Goal: Task Accomplishment & Management: Use online tool/utility

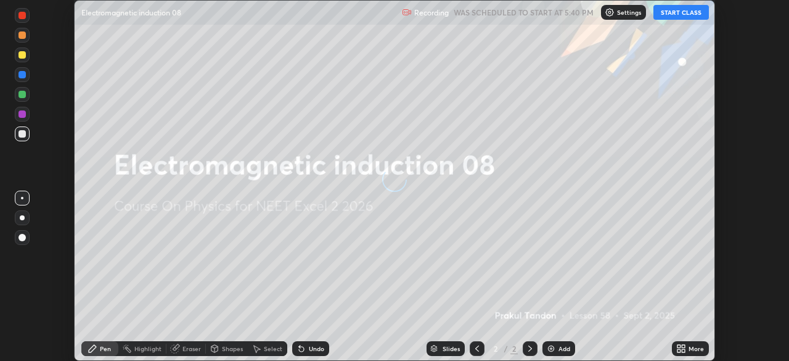
scroll to position [361, 789]
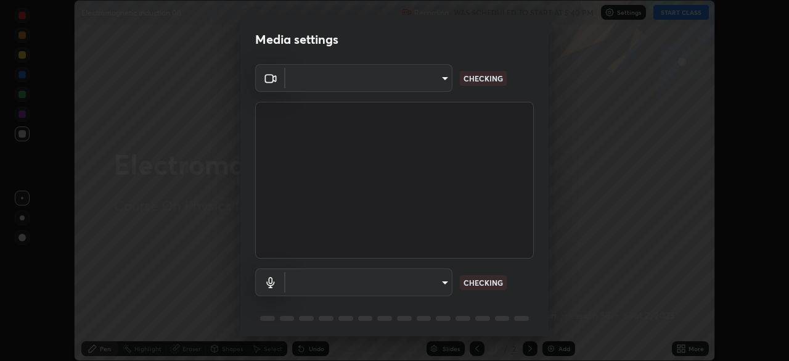
type input "b8f277cd8c291a0c7ed6159829793d80adb5f71bb500324d50d569f5a67401a8"
type input "fc52b274e6785426ab2a4e79817368e636d678bdf91b48eb752f9e2a363405e0"
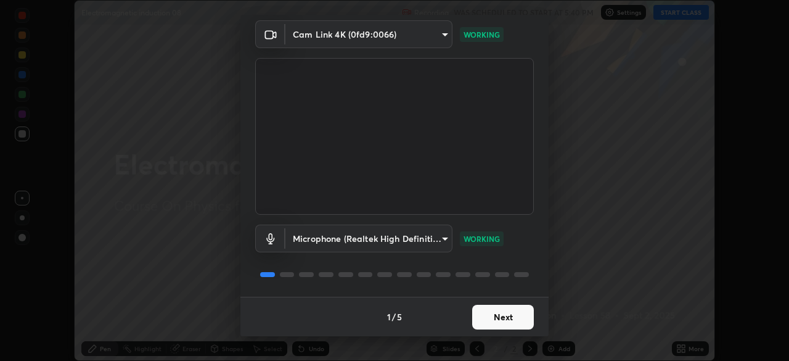
click at [519, 318] on button "Next" at bounding box center [503, 317] width 62 height 25
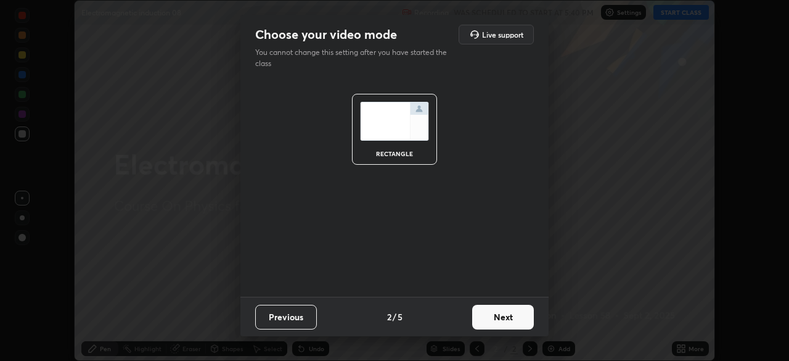
scroll to position [0, 0]
click at [516, 325] on button "Next" at bounding box center [503, 317] width 62 height 25
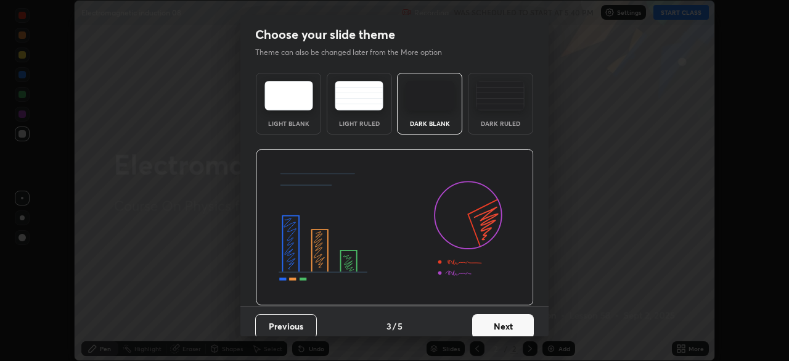
click at [518, 322] on button "Next" at bounding box center [503, 326] width 62 height 25
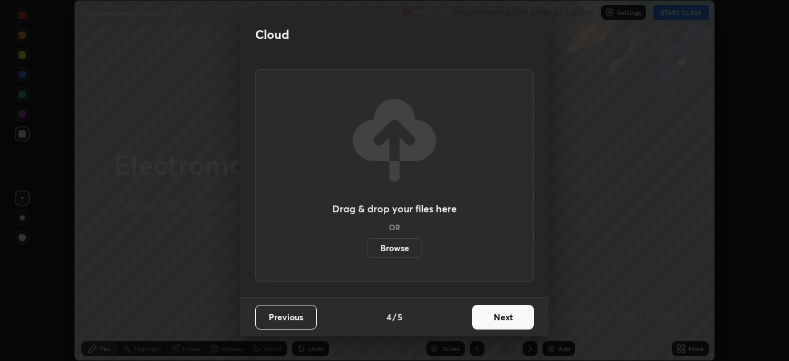
click at [520, 316] on button "Next" at bounding box center [503, 317] width 62 height 25
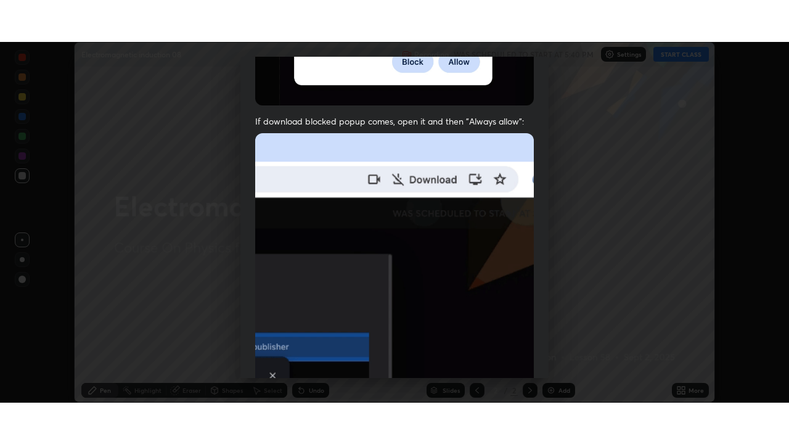
scroll to position [295, 0]
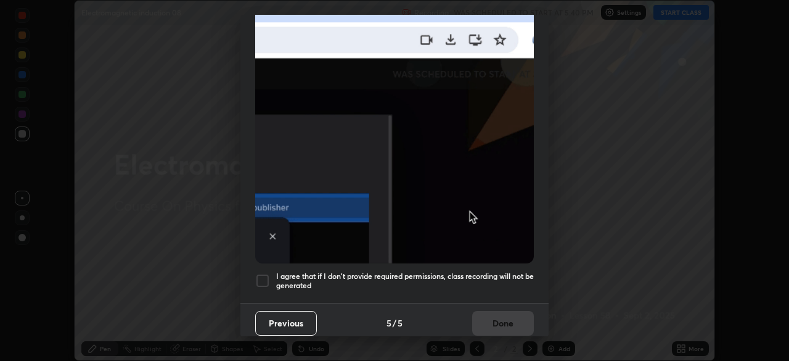
click at [269, 273] on div at bounding box center [262, 280] width 15 height 15
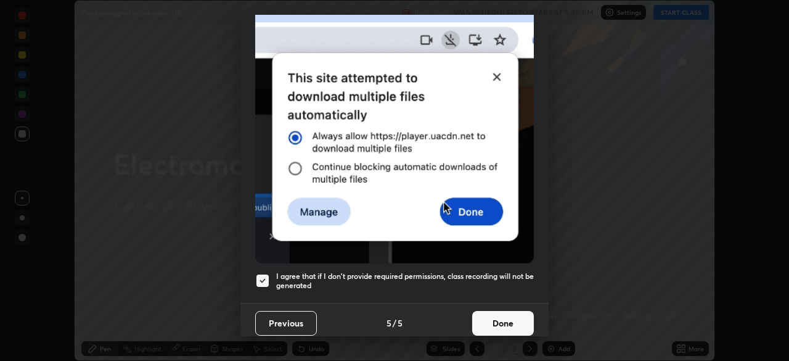
click at [503, 311] on button "Done" at bounding box center [503, 323] width 62 height 25
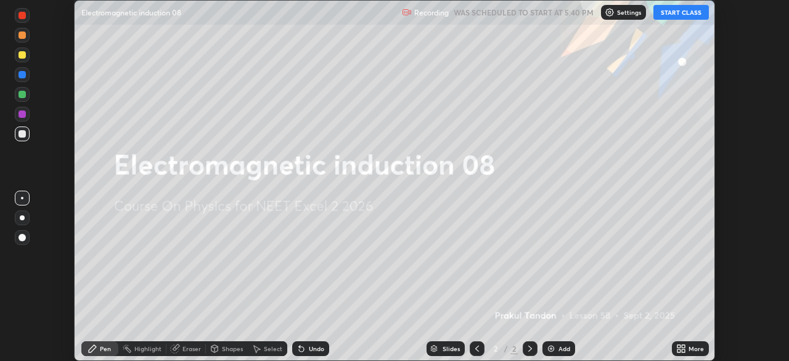
click at [697, 10] on button "START CLASS" at bounding box center [681, 12] width 55 height 15
click at [694, 348] on div "More" at bounding box center [696, 348] width 15 height 6
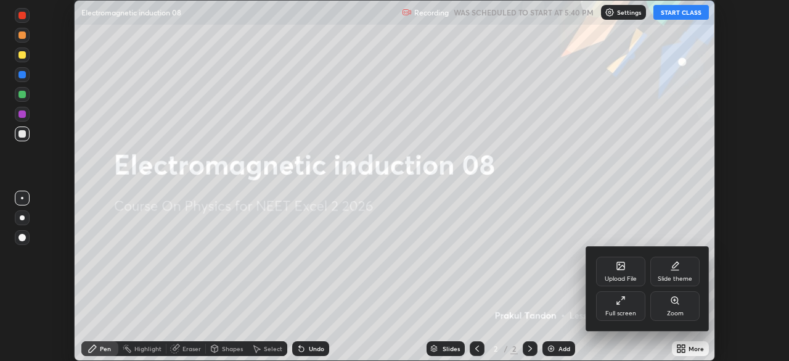
click at [619, 301] on icon at bounding box center [621, 300] width 10 height 10
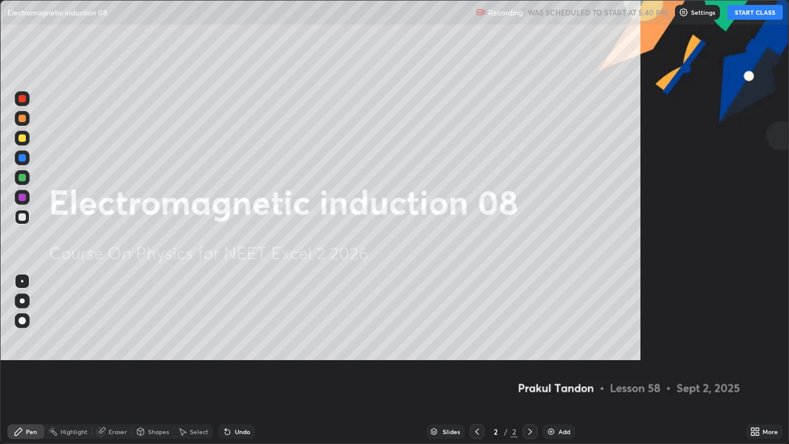
scroll to position [444, 789]
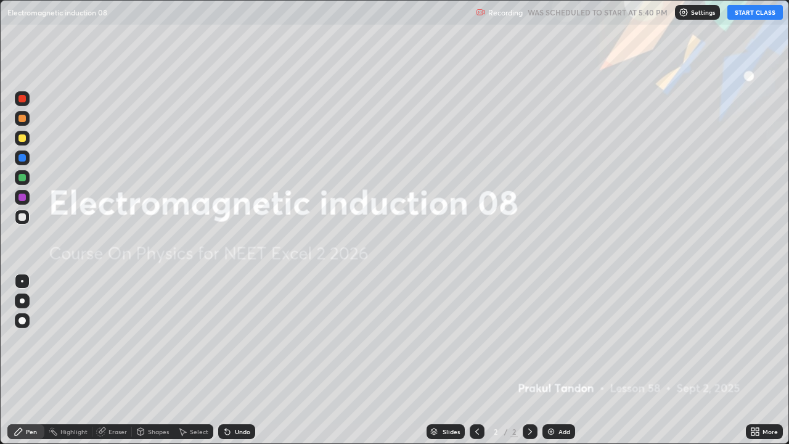
click at [562, 360] on div "Add" at bounding box center [565, 432] width 12 height 6
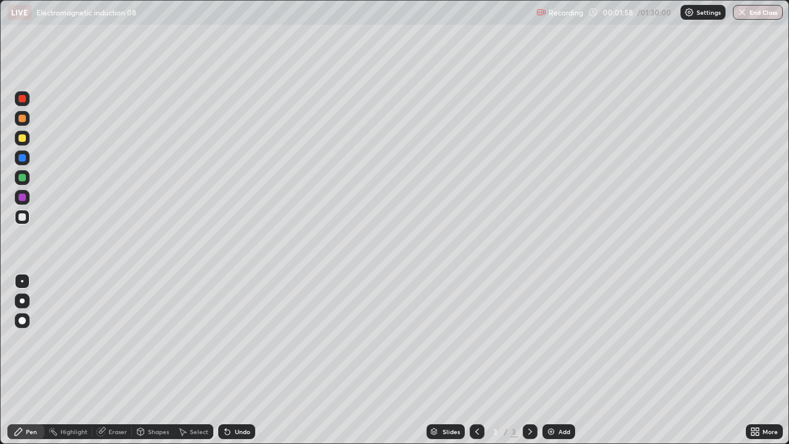
click at [225, 360] on icon at bounding box center [225, 429] width 1 height 1
click at [229, 360] on div "Undo" at bounding box center [236, 431] width 37 height 15
click at [230, 360] on div "Undo" at bounding box center [236, 431] width 37 height 15
click at [22, 137] on div at bounding box center [21, 137] width 7 height 7
click at [244, 360] on div "Undo" at bounding box center [236, 431] width 37 height 15
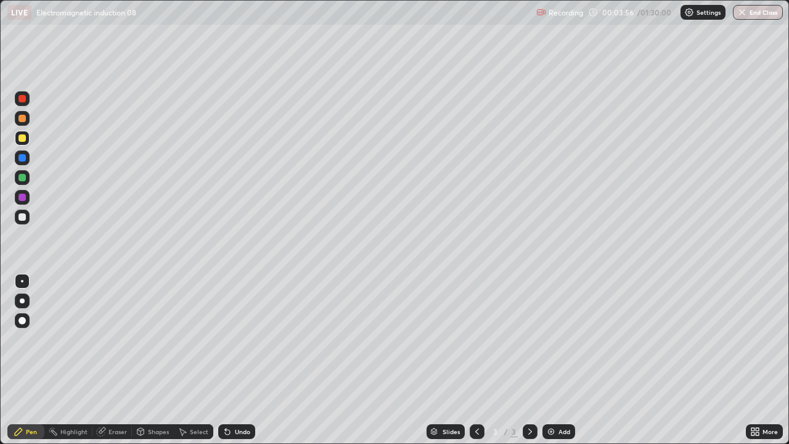
click at [241, 360] on div "Undo" at bounding box center [236, 431] width 37 height 15
click at [231, 360] on icon at bounding box center [228, 432] width 10 height 10
click at [232, 360] on div "Undo" at bounding box center [236, 431] width 37 height 15
click at [231, 360] on div "Undo" at bounding box center [236, 431] width 37 height 15
click at [235, 360] on div "Undo" at bounding box center [242, 432] width 15 height 6
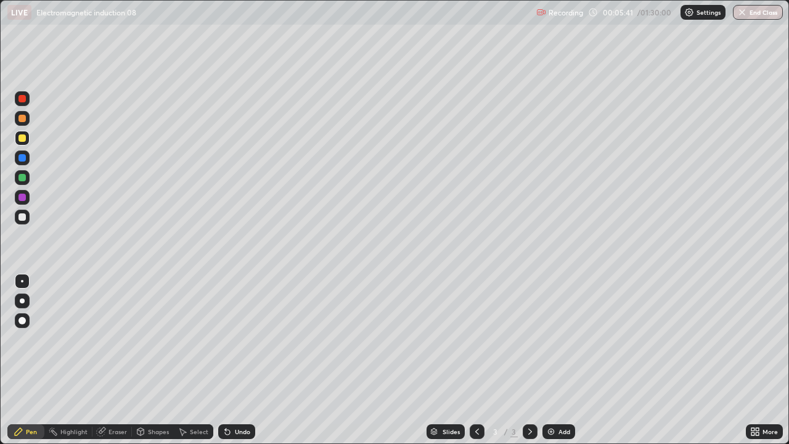
click at [235, 360] on div "Undo" at bounding box center [236, 431] width 37 height 15
click at [23, 175] on div at bounding box center [21, 177] width 7 height 7
click at [556, 360] on div "Add" at bounding box center [559, 431] width 33 height 15
click at [20, 141] on div at bounding box center [21, 137] width 7 height 7
click at [477, 360] on icon at bounding box center [477, 432] width 10 height 10
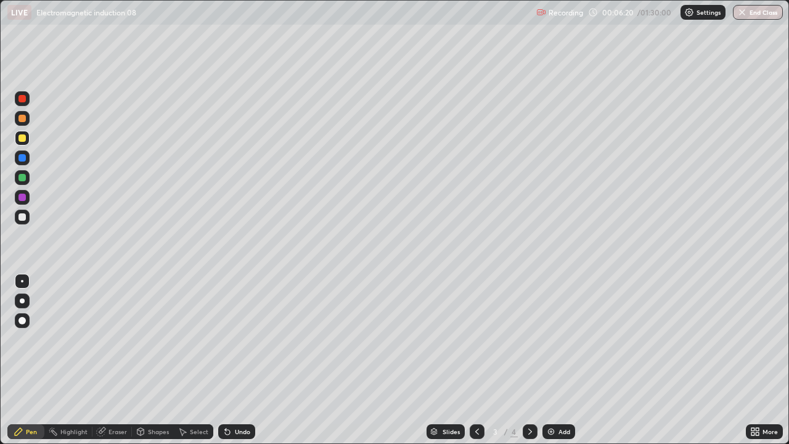
click at [532, 360] on div at bounding box center [530, 431] width 15 height 15
click at [0, 279] on div "Setting up your live class" at bounding box center [394, 222] width 789 height 444
click at [475, 360] on icon at bounding box center [477, 432] width 4 height 6
click at [523, 360] on div at bounding box center [530, 431] width 15 height 15
click at [232, 360] on div "Undo" at bounding box center [236, 431] width 37 height 15
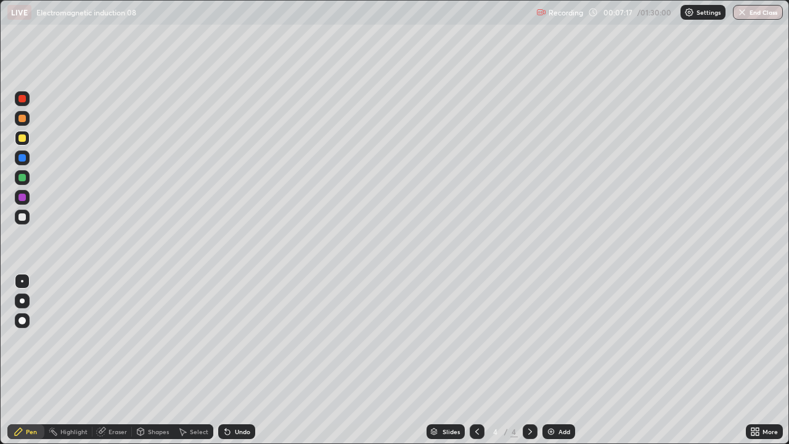
click at [234, 360] on div "Undo" at bounding box center [236, 431] width 37 height 15
click at [553, 360] on img at bounding box center [551, 432] width 10 height 10
click at [477, 360] on icon at bounding box center [477, 432] width 10 height 10
click at [523, 360] on div at bounding box center [530, 431] width 15 height 15
click at [476, 360] on icon at bounding box center [477, 432] width 10 height 10
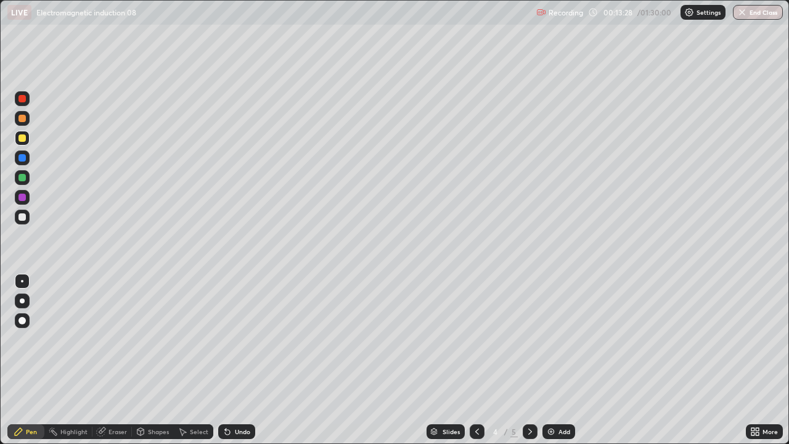
click at [525, 360] on div at bounding box center [530, 431] width 15 height 25
click at [565, 360] on div "Add" at bounding box center [565, 432] width 12 height 6
click at [28, 216] on div at bounding box center [22, 217] width 15 height 15
click at [23, 140] on div at bounding box center [21, 137] width 7 height 7
click at [27, 218] on div at bounding box center [22, 217] width 15 height 15
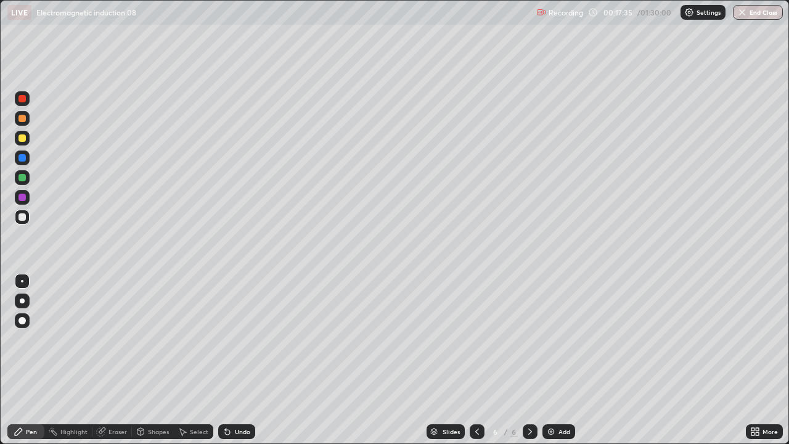
click at [231, 360] on div "Undo" at bounding box center [236, 431] width 37 height 15
click at [245, 360] on div "Undo" at bounding box center [236, 431] width 37 height 15
click at [247, 360] on div "Undo" at bounding box center [236, 431] width 37 height 15
click at [245, 360] on div "Undo" at bounding box center [242, 432] width 15 height 6
click at [244, 360] on div "Undo" at bounding box center [242, 432] width 15 height 6
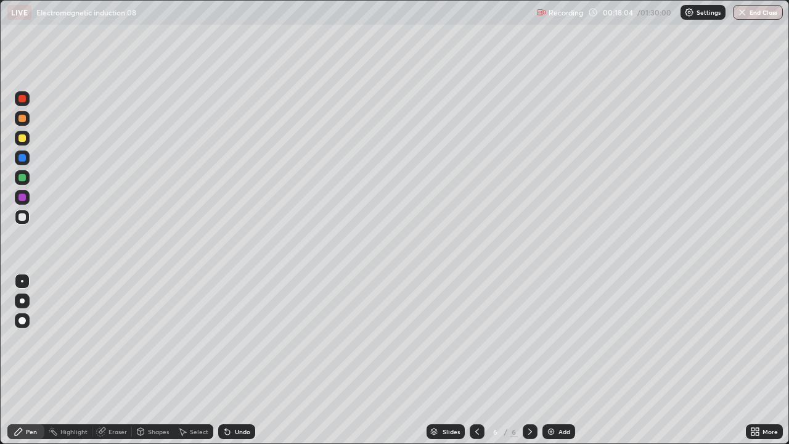
click at [243, 360] on div "Undo" at bounding box center [242, 432] width 15 height 6
click at [245, 360] on div "Undo" at bounding box center [242, 432] width 15 height 6
click at [243, 360] on div "Undo" at bounding box center [242, 432] width 15 height 6
click at [245, 360] on div "Undo" at bounding box center [242, 432] width 15 height 6
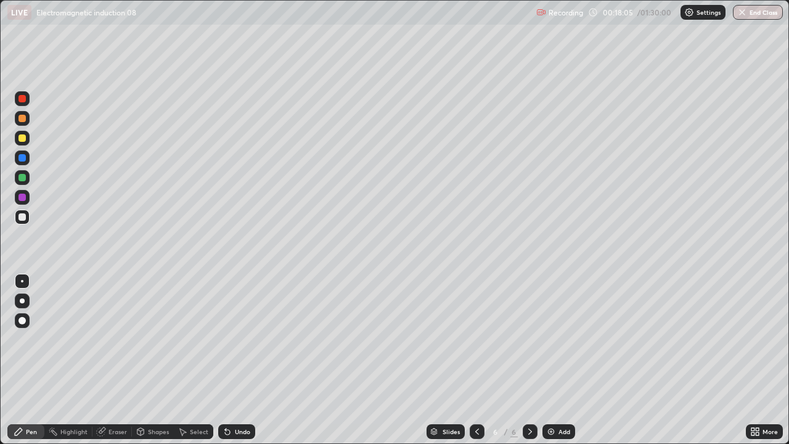
click at [247, 360] on div "Undo" at bounding box center [242, 432] width 15 height 6
click at [245, 360] on div "Undo" at bounding box center [242, 432] width 15 height 6
click at [237, 360] on div "Undo" at bounding box center [236, 431] width 37 height 15
click at [24, 142] on div at bounding box center [22, 138] width 15 height 15
click at [242, 360] on div "Undo" at bounding box center [236, 431] width 37 height 15
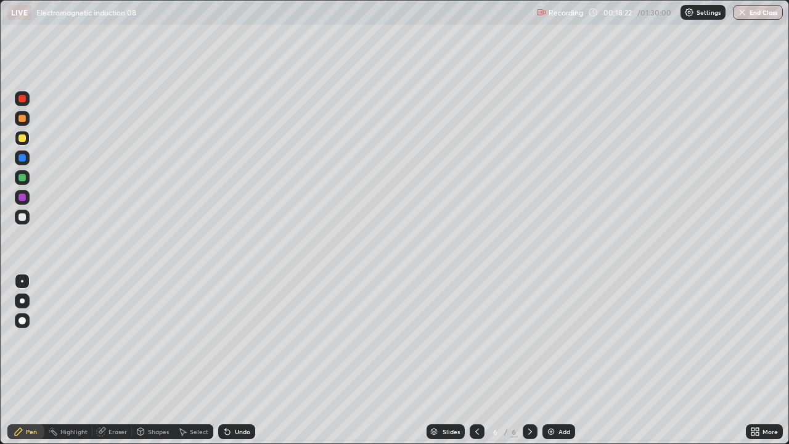
click at [239, 360] on div "Undo" at bounding box center [242, 432] width 15 height 6
click at [236, 360] on div "Undo" at bounding box center [242, 432] width 15 height 6
click at [240, 360] on div "Undo" at bounding box center [242, 432] width 15 height 6
click at [235, 360] on div "Undo" at bounding box center [236, 431] width 37 height 15
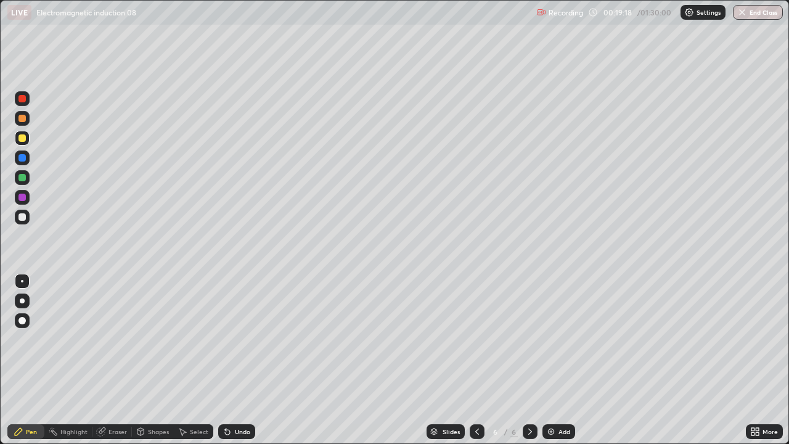
click at [25, 218] on div at bounding box center [21, 216] width 7 height 7
click at [22, 137] on div at bounding box center [21, 137] width 7 height 7
click at [236, 360] on div "Undo" at bounding box center [242, 432] width 15 height 6
click at [239, 360] on div "Undo" at bounding box center [242, 432] width 15 height 6
click at [240, 360] on div "Undo" at bounding box center [242, 432] width 15 height 6
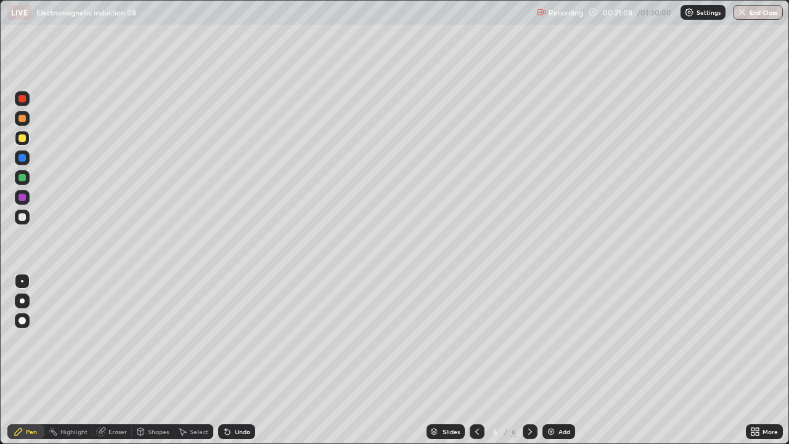
click at [238, 360] on div "Undo" at bounding box center [242, 432] width 15 height 6
click at [236, 360] on div "Undo" at bounding box center [242, 432] width 15 height 6
click at [232, 360] on div "Undo" at bounding box center [236, 431] width 37 height 15
click at [233, 360] on div "Undo" at bounding box center [236, 431] width 37 height 15
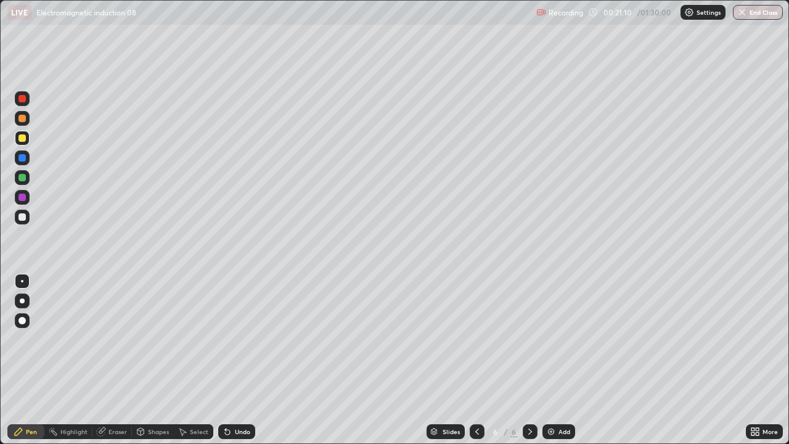
click at [240, 360] on div "Undo" at bounding box center [236, 431] width 37 height 15
click at [230, 360] on icon at bounding box center [228, 432] width 10 height 10
click at [235, 360] on div "Undo" at bounding box center [242, 432] width 15 height 6
click at [232, 360] on div "Undo" at bounding box center [236, 431] width 37 height 15
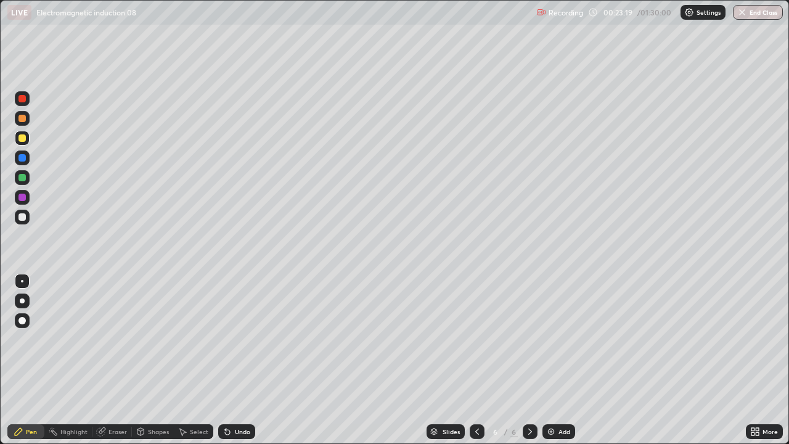
click at [232, 360] on div "Undo" at bounding box center [236, 431] width 37 height 15
click at [235, 360] on div "Undo" at bounding box center [236, 431] width 37 height 15
click at [565, 360] on div "Add" at bounding box center [559, 431] width 33 height 15
click at [475, 360] on icon at bounding box center [477, 432] width 10 height 10
click at [530, 360] on icon at bounding box center [530, 432] width 10 height 10
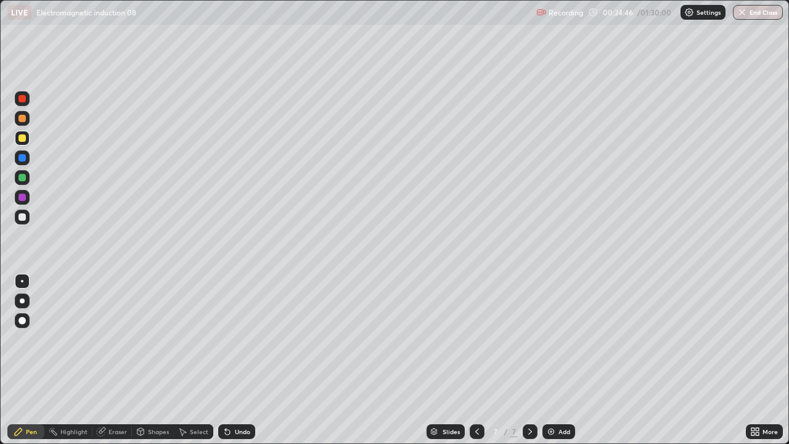
click at [475, 360] on icon at bounding box center [477, 432] width 10 height 10
click at [528, 360] on icon at bounding box center [530, 432] width 10 height 10
click at [475, 360] on icon at bounding box center [477, 432] width 10 height 10
click at [25, 182] on div at bounding box center [22, 177] width 15 height 15
click at [530, 360] on icon at bounding box center [530, 432] width 10 height 10
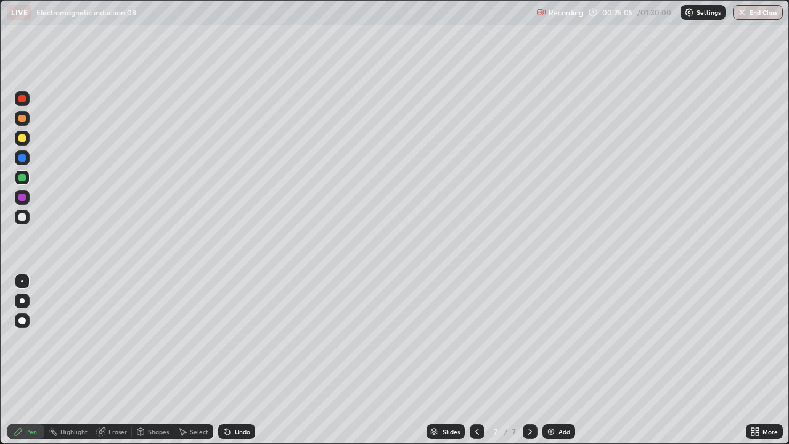
click at [474, 360] on icon at bounding box center [477, 432] width 10 height 10
click at [530, 360] on icon at bounding box center [530, 432] width 10 height 10
click at [237, 360] on div "Undo" at bounding box center [242, 432] width 15 height 6
click at [236, 360] on div "Undo" at bounding box center [242, 432] width 15 height 6
click at [476, 360] on icon at bounding box center [477, 432] width 10 height 10
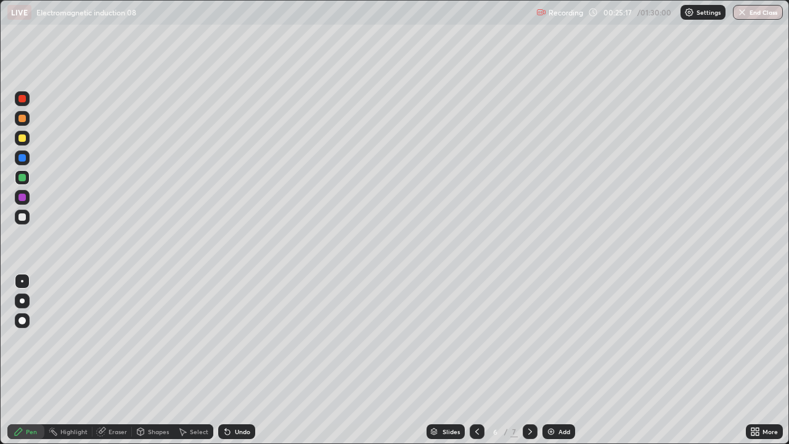
click at [238, 360] on div "Undo" at bounding box center [242, 432] width 15 height 6
click at [240, 360] on div "Undo" at bounding box center [236, 431] width 37 height 15
click at [237, 360] on div "Undo" at bounding box center [236, 431] width 37 height 15
click at [240, 360] on div "Undo" at bounding box center [236, 431] width 37 height 15
click at [529, 360] on icon at bounding box center [530, 432] width 10 height 10
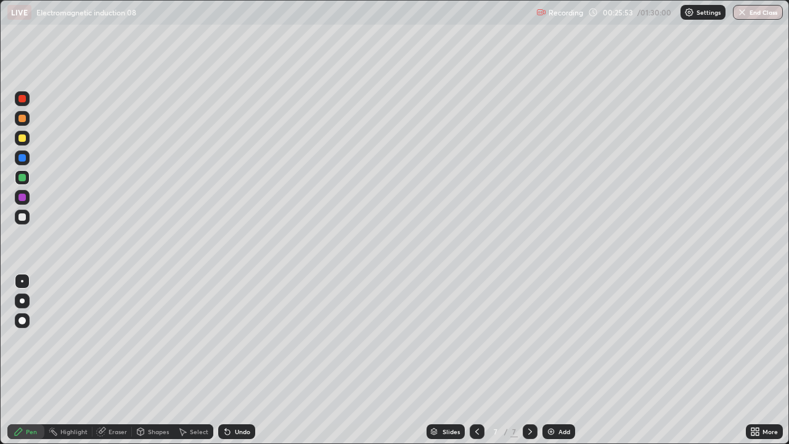
click at [22, 139] on div at bounding box center [21, 137] width 7 height 7
click at [476, 360] on icon at bounding box center [477, 432] width 10 height 10
click at [529, 360] on icon at bounding box center [530, 432] width 10 height 10
click at [240, 360] on div "Undo" at bounding box center [242, 432] width 15 height 6
click at [476, 360] on icon at bounding box center [477, 432] width 10 height 10
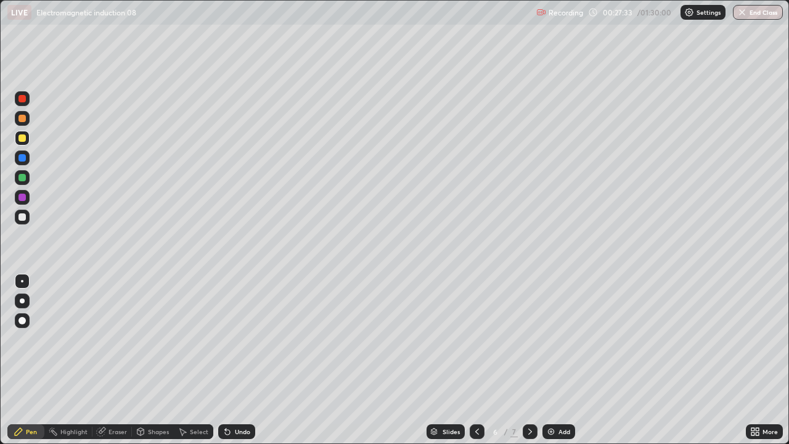
click at [531, 360] on icon at bounding box center [530, 432] width 10 height 10
click at [562, 360] on div "Add" at bounding box center [565, 432] width 12 height 6
click at [27, 221] on div at bounding box center [22, 217] width 15 height 15
click at [555, 360] on div "Add" at bounding box center [559, 431] width 33 height 15
click at [234, 360] on div "Undo" at bounding box center [234, 431] width 42 height 25
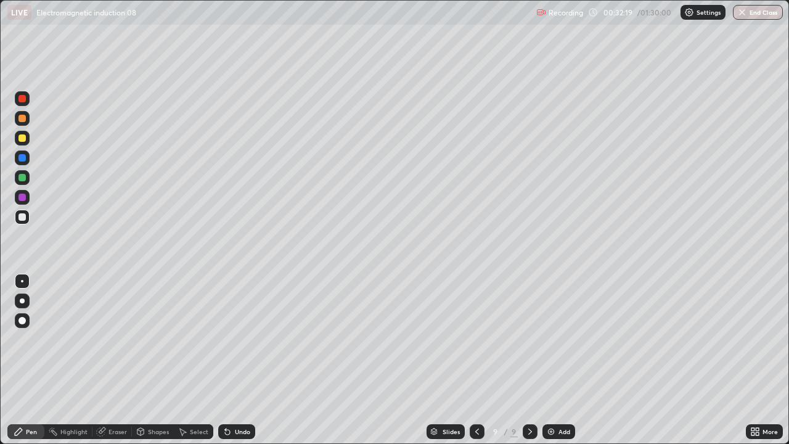
click at [567, 360] on div "Add" at bounding box center [559, 431] width 33 height 15
click at [25, 136] on div at bounding box center [21, 137] width 7 height 7
click at [234, 360] on div "Undo" at bounding box center [236, 431] width 37 height 15
click at [241, 360] on div "Undo" at bounding box center [242, 432] width 15 height 6
click at [242, 360] on div "Undo" at bounding box center [236, 431] width 37 height 15
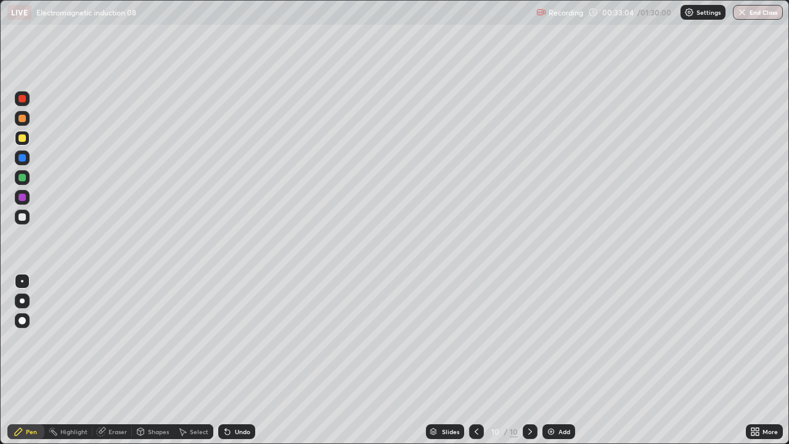
click at [247, 360] on div "Undo" at bounding box center [236, 431] width 37 height 15
click at [245, 360] on div "Undo" at bounding box center [242, 432] width 15 height 6
click at [240, 360] on div "Undo" at bounding box center [242, 432] width 15 height 6
click at [242, 360] on div "Undo" at bounding box center [242, 432] width 15 height 6
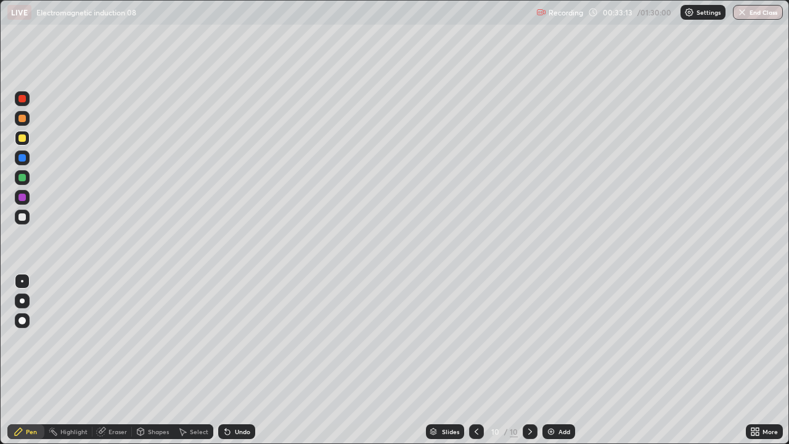
click at [247, 360] on div "Undo" at bounding box center [236, 431] width 37 height 15
click at [245, 360] on div "Undo" at bounding box center [242, 432] width 15 height 6
click at [246, 360] on div "Undo" at bounding box center [236, 431] width 37 height 15
click at [248, 360] on div "Undo" at bounding box center [236, 431] width 37 height 15
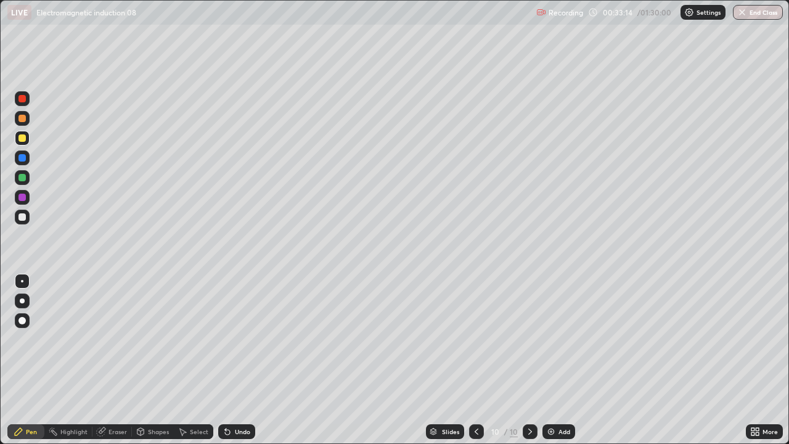
click at [247, 360] on div "Undo" at bounding box center [236, 431] width 37 height 15
click at [241, 360] on div "Undo" at bounding box center [236, 431] width 37 height 15
click at [235, 360] on div "Undo" at bounding box center [242, 432] width 15 height 6
click at [237, 360] on div "Undo" at bounding box center [236, 431] width 37 height 15
click at [239, 360] on div "Undo" at bounding box center [236, 431] width 37 height 15
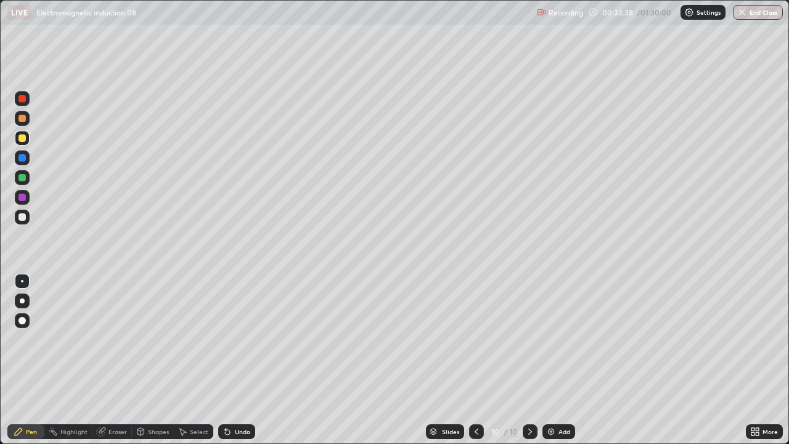
click at [475, 360] on icon at bounding box center [477, 432] width 10 height 10
click at [529, 360] on icon at bounding box center [530, 432] width 10 height 10
click at [252, 360] on div "Undo" at bounding box center [236, 431] width 37 height 15
click at [244, 360] on div "Undo" at bounding box center [236, 431] width 37 height 15
click at [475, 360] on icon at bounding box center [477, 432] width 10 height 10
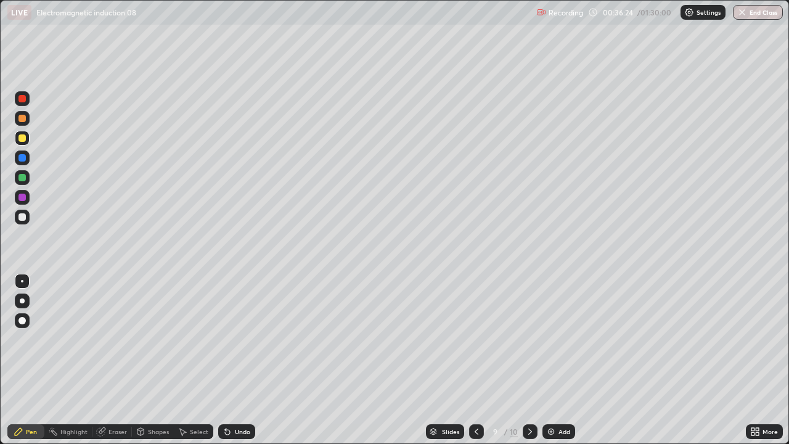
click at [529, 360] on icon at bounding box center [530, 432] width 10 height 10
click at [226, 360] on icon at bounding box center [227, 432] width 5 height 5
click at [228, 360] on div "Undo" at bounding box center [236, 431] width 37 height 15
click at [251, 360] on div "Undo" at bounding box center [236, 431] width 37 height 15
click at [563, 360] on div "Add" at bounding box center [559, 431] width 33 height 15
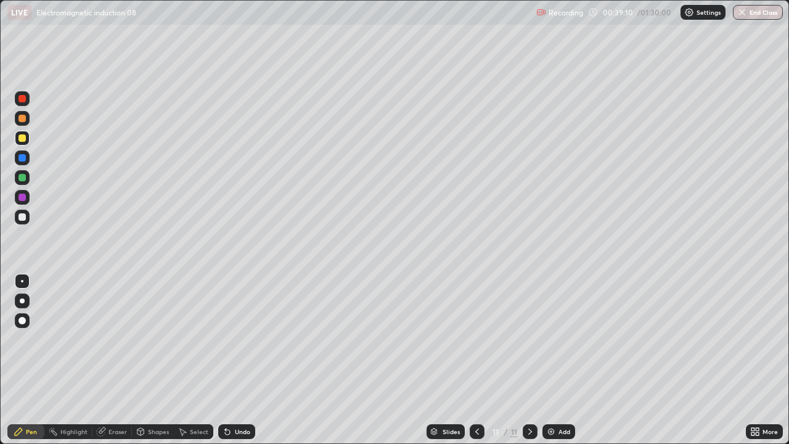
click at [21, 216] on div at bounding box center [21, 216] width 7 height 7
click at [23, 141] on div at bounding box center [21, 137] width 7 height 7
click at [23, 220] on div at bounding box center [21, 216] width 7 height 7
click at [24, 138] on div at bounding box center [21, 137] width 7 height 7
click at [28, 183] on div at bounding box center [22, 178] width 15 height 20
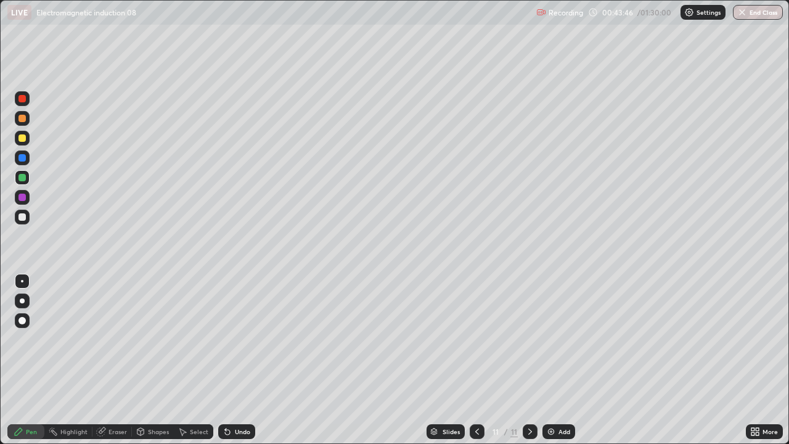
click at [234, 360] on div "Undo" at bounding box center [236, 431] width 37 height 15
click at [235, 360] on div "Undo" at bounding box center [236, 431] width 37 height 15
click at [237, 360] on div "Undo" at bounding box center [236, 431] width 37 height 15
click at [234, 360] on div "Undo" at bounding box center [236, 431] width 37 height 15
click at [236, 360] on div "Undo" at bounding box center [236, 431] width 37 height 15
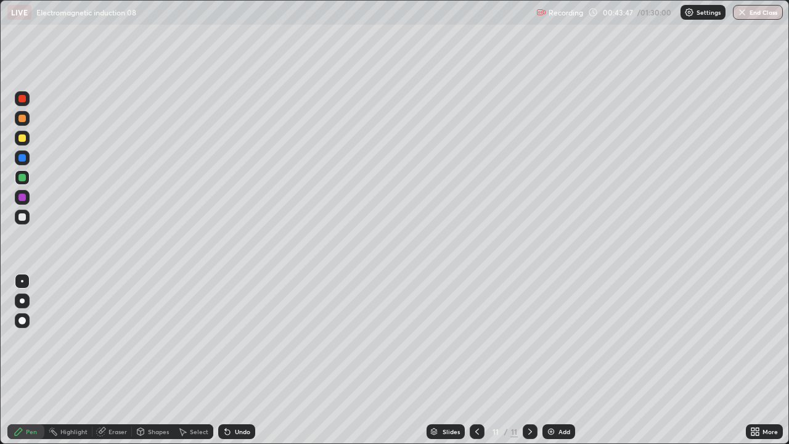
click at [235, 360] on div "Undo" at bounding box center [236, 431] width 37 height 15
click at [236, 360] on div "Undo" at bounding box center [236, 431] width 37 height 15
click at [238, 360] on div "Undo" at bounding box center [236, 431] width 37 height 15
click at [240, 360] on div "Undo" at bounding box center [236, 431] width 37 height 15
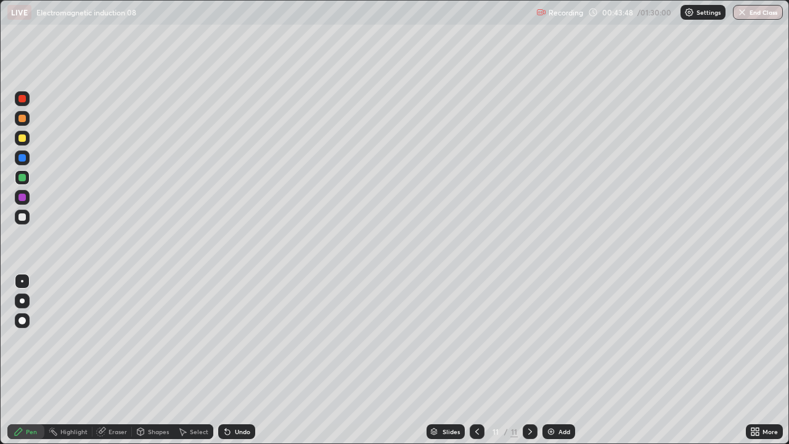
click at [242, 360] on div "Undo" at bounding box center [236, 431] width 37 height 15
click at [244, 360] on div "Undo" at bounding box center [236, 431] width 37 height 15
click at [242, 360] on div "Undo" at bounding box center [242, 432] width 15 height 6
click at [243, 360] on div "Undo" at bounding box center [242, 432] width 15 height 6
click at [245, 360] on div "Undo" at bounding box center [242, 432] width 15 height 6
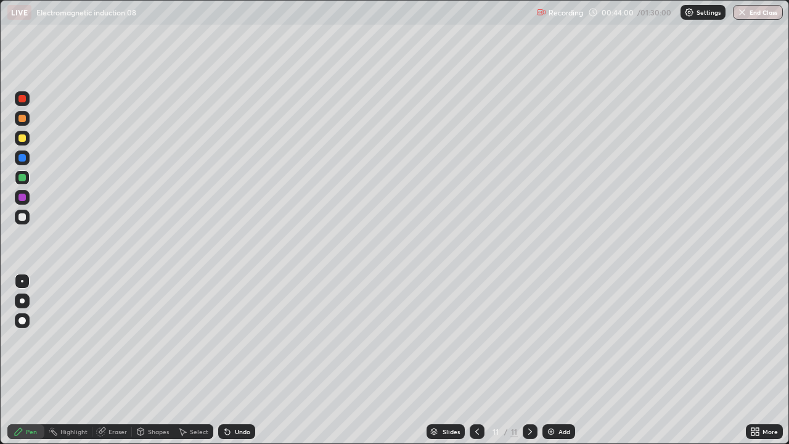
click at [235, 360] on div "Undo" at bounding box center [242, 432] width 15 height 6
click at [236, 360] on div "Undo" at bounding box center [236, 431] width 37 height 15
click at [239, 360] on div "Undo" at bounding box center [236, 431] width 37 height 15
click at [242, 360] on div "Undo" at bounding box center [236, 431] width 37 height 15
click at [237, 360] on div "Undo" at bounding box center [236, 431] width 37 height 15
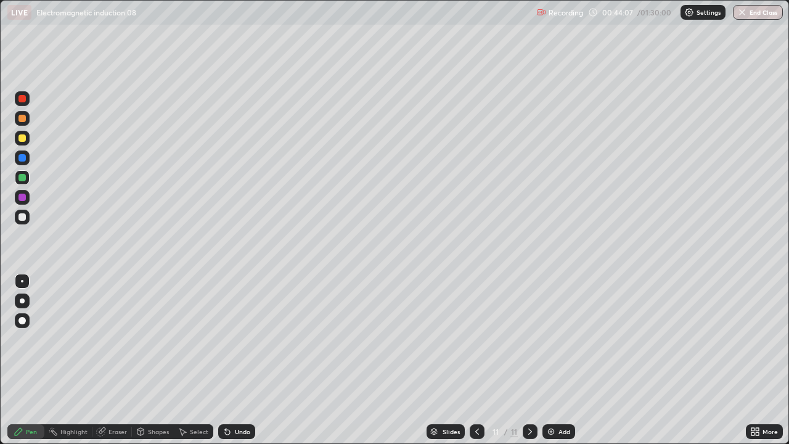
click at [240, 360] on div "Undo" at bounding box center [236, 431] width 37 height 15
click at [242, 360] on div "Undo" at bounding box center [242, 432] width 15 height 6
click at [243, 360] on div "Undo" at bounding box center [236, 431] width 37 height 15
click at [242, 360] on div "Undo" at bounding box center [236, 431] width 37 height 15
click at [232, 360] on div "Undo" at bounding box center [236, 431] width 37 height 15
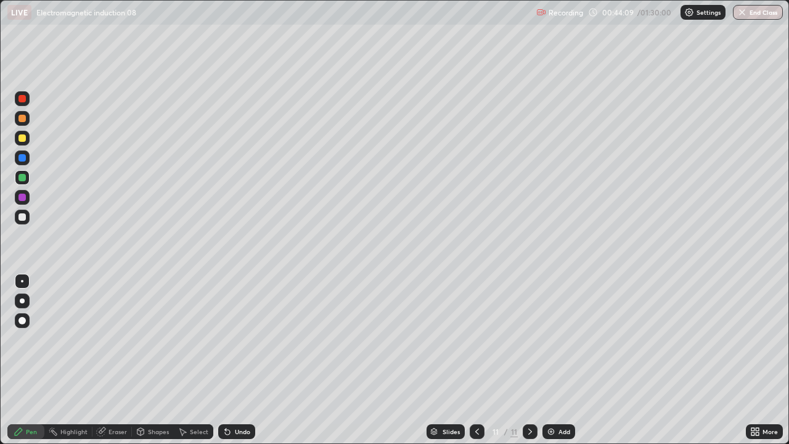
click at [234, 360] on div "Undo" at bounding box center [236, 431] width 37 height 15
click at [236, 360] on div "Undo" at bounding box center [236, 431] width 37 height 15
click at [23, 141] on div at bounding box center [21, 137] width 7 height 7
click at [235, 360] on div "Undo" at bounding box center [242, 432] width 15 height 6
click at [238, 360] on div "Undo" at bounding box center [236, 431] width 37 height 15
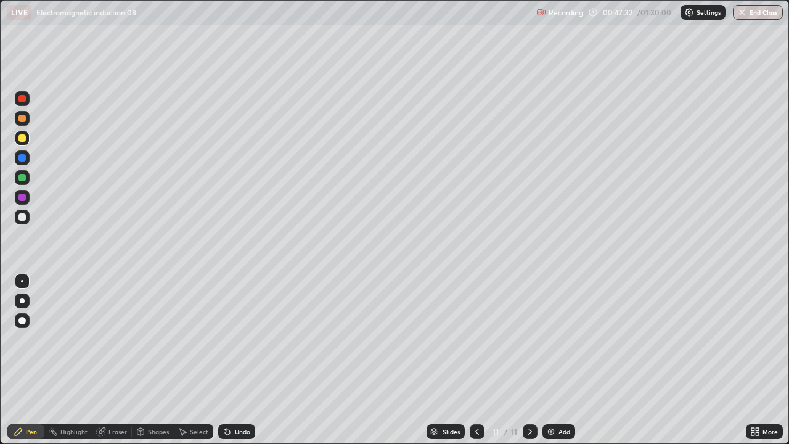
click at [23, 222] on div at bounding box center [22, 217] width 15 height 15
click at [560, 360] on div "Add" at bounding box center [565, 432] width 12 height 6
click at [29, 137] on div at bounding box center [22, 138] width 15 height 15
click at [27, 216] on div at bounding box center [22, 217] width 15 height 15
click at [24, 144] on div at bounding box center [22, 138] width 15 height 15
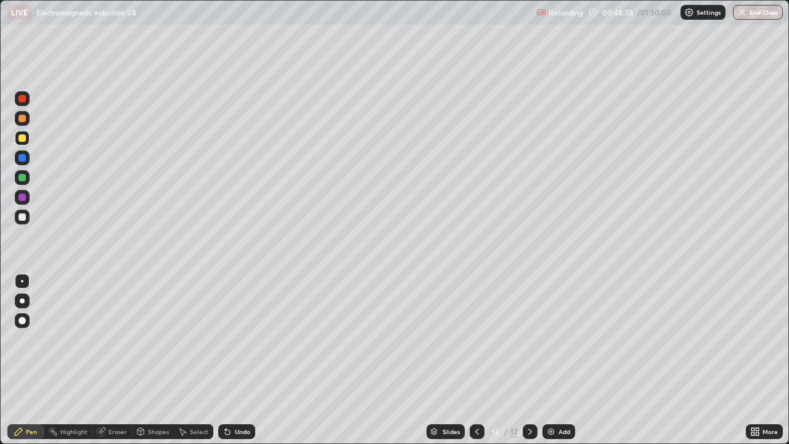
click at [244, 360] on div "Undo" at bounding box center [242, 432] width 15 height 6
click at [245, 360] on div "Undo" at bounding box center [242, 432] width 15 height 6
click at [248, 360] on div "Undo" at bounding box center [236, 431] width 37 height 15
click at [245, 360] on div "Undo" at bounding box center [242, 432] width 15 height 6
click at [247, 360] on div "Undo" at bounding box center [242, 432] width 15 height 6
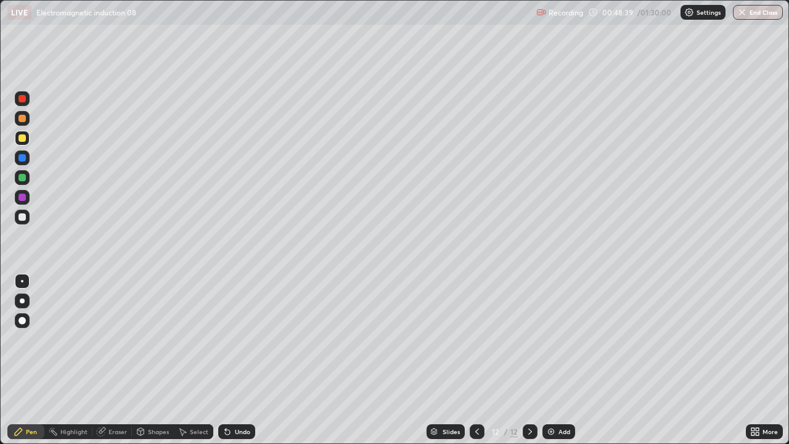
click at [247, 360] on div "Undo" at bounding box center [242, 432] width 15 height 6
click at [23, 217] on div at bounding box center [21, 216] width 7 height 7
click at [244, 360] on div "Undo" at bounding box center [242, 432] width 15 height 6
click at [21, 142] on div at bounding box center [22, 138] width 15 height 15
click at [416, 360] on div "Slides 12 / 12 Add" at bounding box center [500, 431] width 491 height 25
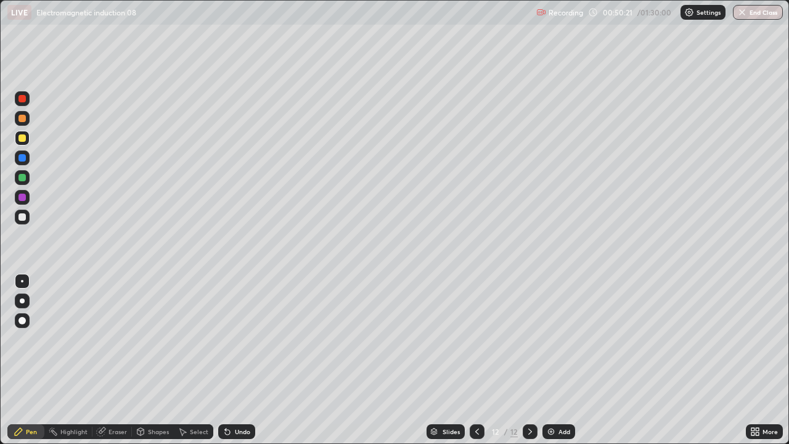
click at [27, 213] on div at bounding box center [22, 217] width 15 height 15
click at [27, 218] on div at bounding box center [22, 217] width 15 height 15
click at [559, 360] on div "Add" at bounding box center [559, 431] width 33 height 15
click at [25, 140] on div at bounding box center [21, 137] width 7 height 7
click at [243, 360] on div "Undo" at bounding box center [242, 432] width 15 height 6
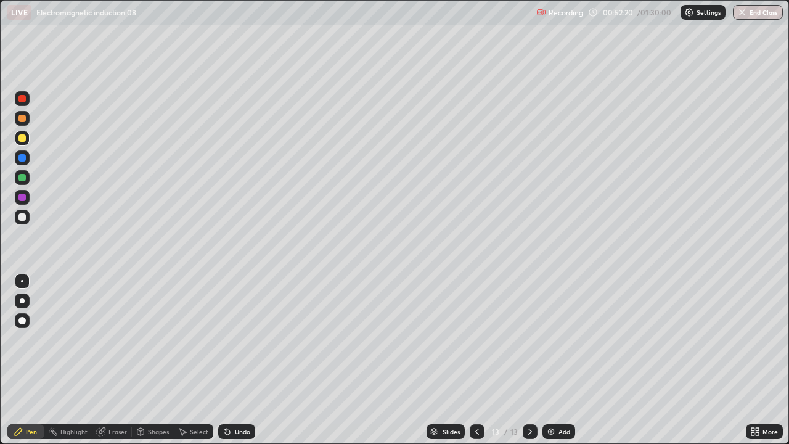
click at [240, 360] on div "Undo" at bounding box center [242, 432] width 15 height 6
click at [239, 360] on div "Undo" at bounding box center [242, 432] width 15 height 6
click at [235, 360] on div "Undo" at bounding box center [242, 432] width 15 height 6
click at [226, 360] on icon at bounding box center [227, 432] width 5 height 5
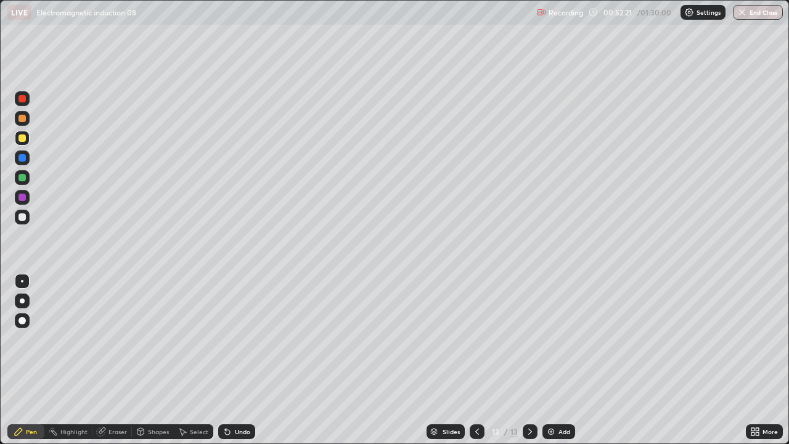
click at [226, 360] on icon at bounding box center [227, 432] width 5 height 5
click at [228, 360] on icon at bounding box center [228, 432] width 10 height 10
click at [226, 360] on icon at bounding box center [227, 432] width 5 height 5
click at [227, 360] on div "Undo" at bounding box center [236, 431] width 37 height 15
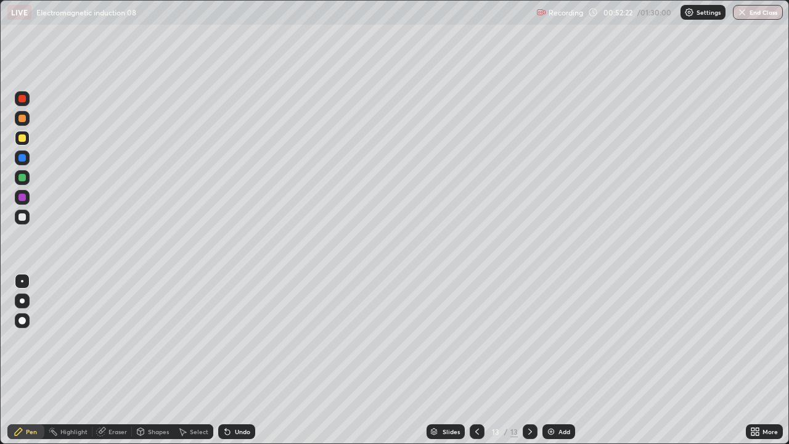
click at [226, 360] on icon at bounding box center [227, 432] width 5 height 5
click at [225, 360] on icon at bounding box center [227, 432] width 5 height 5
click at [227, 360] on icon at bounding box center [227, 432] width 5 height 5
click at [226, 360] on icon at bounding box center [227, 432] width 5 height 5
click at [231, 360] on div "Undo" at bounding box center [236, 431] width 37 height 15
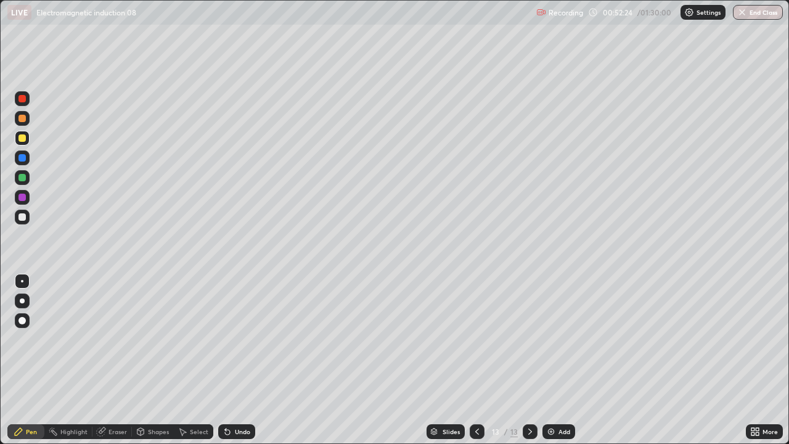
click at [477, 360] on icon at bounding box center [477, 432] width 10 height 10
click at [529, 360] on icon at bounding box center [530, 432] width 10 height 10
click at [27, 218] on div at bounding box center [22, 217] width 15 height 15
click at [230, 360] on icon at bounding box center [228, 432] width 10 height 10
click at [556, 360] on div "Add" at bounding box center [559, 431] width 33 height 15
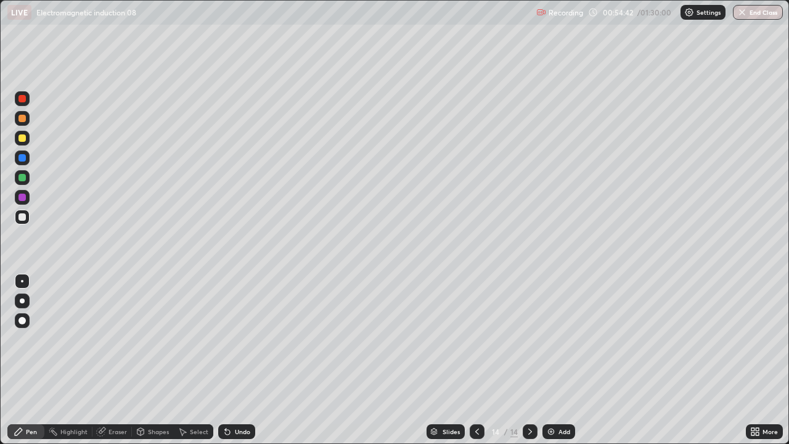
click at [23, 140] on div at bounding box center [21, 137] width 7 height 7
click at [23, 215] on div at bounding box center [21, 216] width 7 height 7
click at [236, 360] on div "Undo" at bounding box center [242, 432] width 15 height 6
click at [236, 360] on div "Undo" at bounding box center [236, 431] width 37 height 15
click at [240, 360] on div "Undo" at bounding box center [236, 431] width 37 height 15
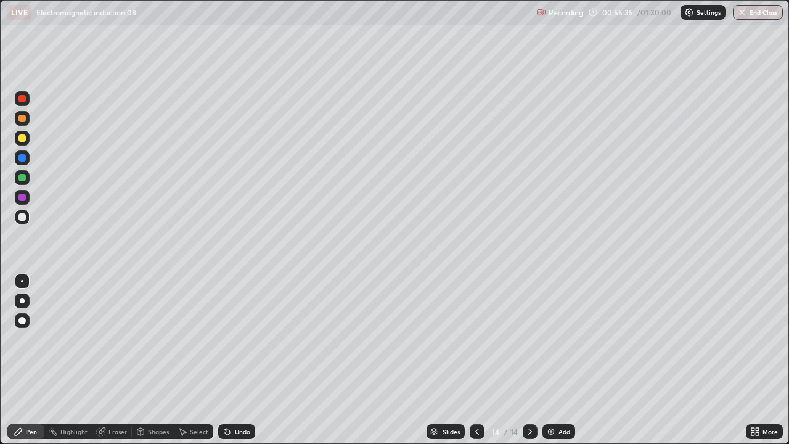
click at [237, 360] on div "Undo" at bounding box center [242, 432] width 15 height 6
click at [231, 360] on div "Undo" at bounding box center [236, 431] width 37 height 15
click at [240, 360] on div "Undo" at bounding box center [236, 431] width 37 height 15
click at [103, 360] on icon at bounding box center [102, 430] width 7 height 6
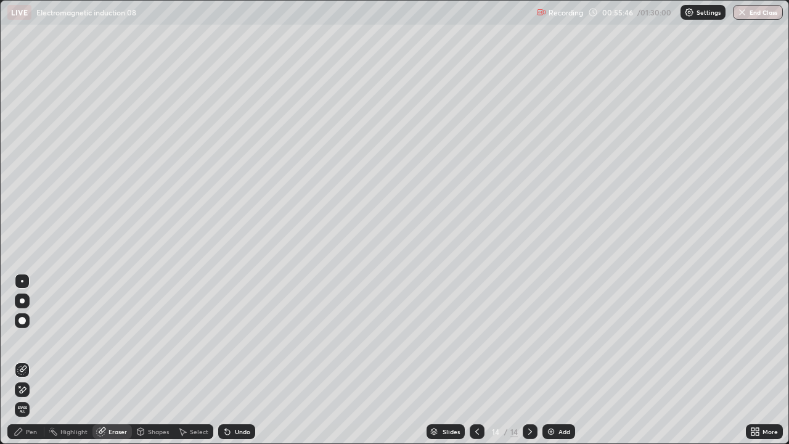
click at [25, 360] on div "Pen" at bounding box center [25, 431] width 37 height 15
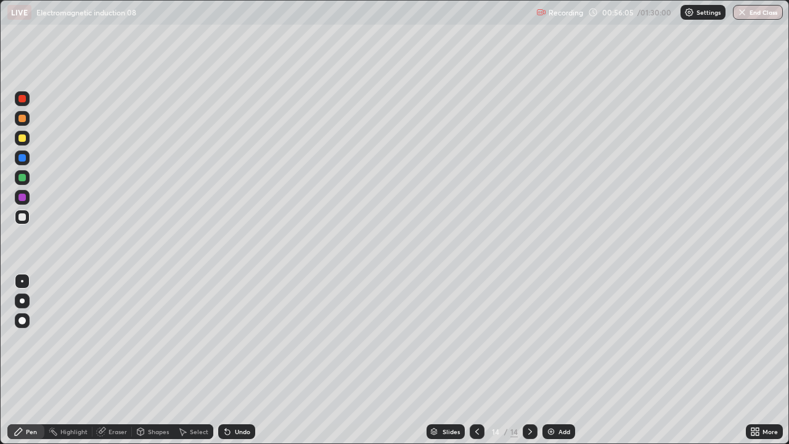
click at [22, 141] on div at bounding box center [21, 137] width 7 height 7
click at [235, 360] on div "Undo" at bounding box center [236, 431] width 37 height 15
click at [229, 360] on icon at bounding box center [228, 432] width 10 height 10
click at [225, 360] on icon at bounding box center [225, 429] width 1 height 1
click at [23, 216] on div at bounding box center [21, 216] width 7 height 7
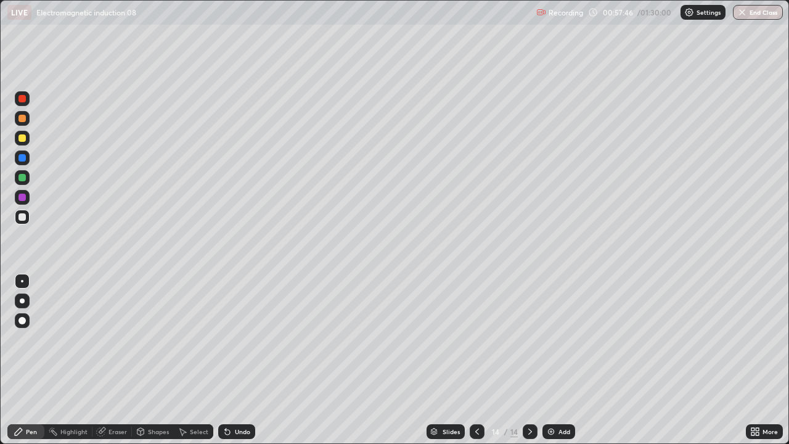
click at [23, 139] on div at bounding box center [21, 137] width 7 height 7
click at [235, 360] on div "Undo" at bounding box center [242, 432] width 15 height 6
click at [232, 360] on div "Undo" at bounding box center [236, 431] width 37 height 15
click at [239, 360] on div "Undo" at bounding box center [236, 431] width 37 height 15
click at [240, 360] on div "Undo" at bounding box center [236, 431] width 37 height 15
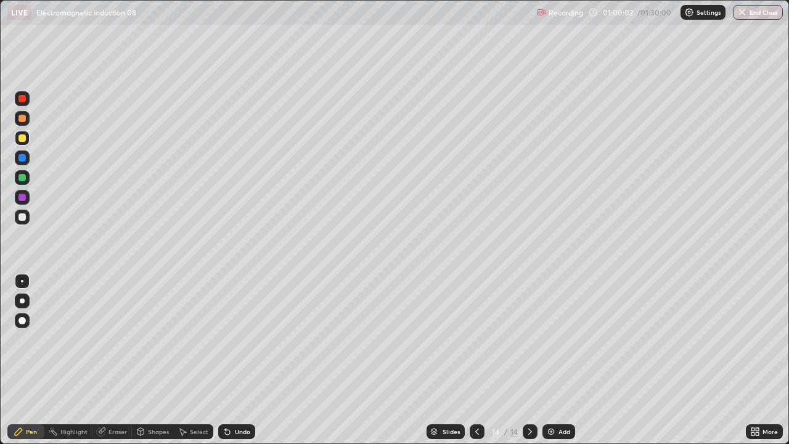
click at [240, 360] on div "Undo" at bounding box center [242, 432] width 15 height 6
click at [239, 360] on div "Undo" at bounding box center [242, 432] width 15 height 6
click at [237, 360] on div "Undo" at bounding box center [242, 432] width 15 height 6
click at [235, 360] on div "Undo" at bounding box center [242, 432] width 15 height 6
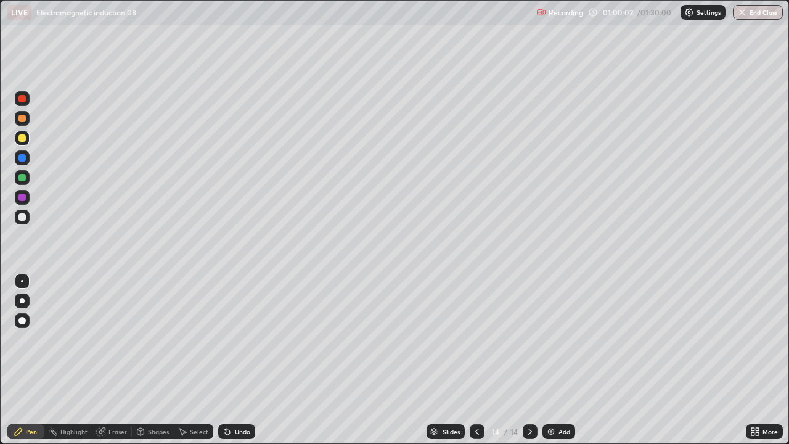
click at [232, 360] on div "Undo" at bounding box center [236, 431] width 37 height 15
click at [231, 360] on div "Undo" at bounding box center [236, 431] width 37 height 15
click at [230, 360] on icon at bounding box center [228, 432] width 10 height 10
click at [231, 360] on div "Undo" at bounding box center [236, 431] width 37 height 15
click at [232, 360] on div "Undo" at bounding box center [236, 431] width 37 height 15
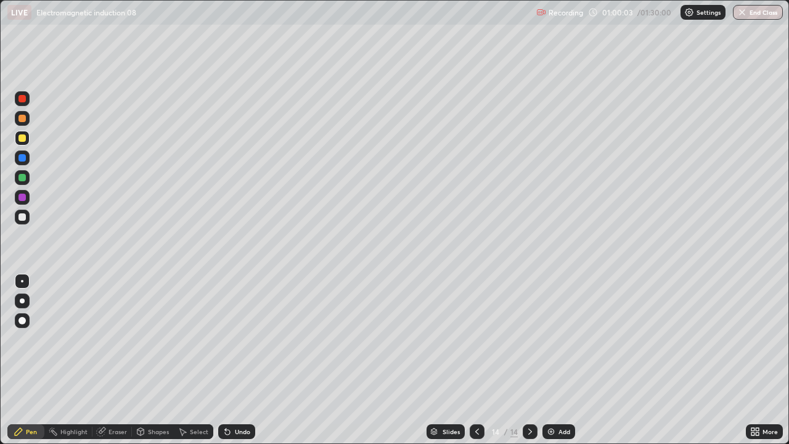
click at [235, 360] on div "Undo" at bounding box center [242, 432] width 15 height 6
click at [236, 360] on div "Undo" at bounding box center [242, 432] width 15 height 6
click at [235, 360] on div "Undo" at bounding box center [242, 432] width 15 height 6
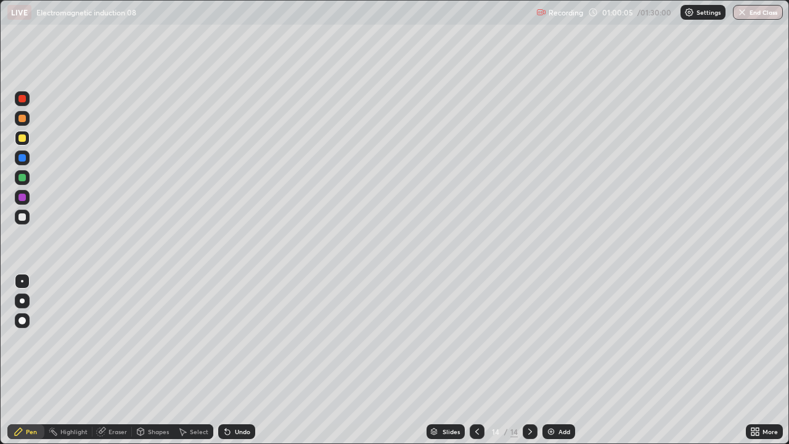
click at [231, 360] on icon at bounding box center [228, 432] width 10 height 10
click at [244, 360] on div "Undo" at bounding box center [236, 431] width 37 height 15
click at [240, 360] on div "Undo" at bounding box center [242, 432] width 15 height 6
click at [235, 360] on div "Undo" at bounding box center [242, 432] width 15 height 6
click at [232, 360] on div "Undo" at bounding box center [236, 431] width 37 height 15
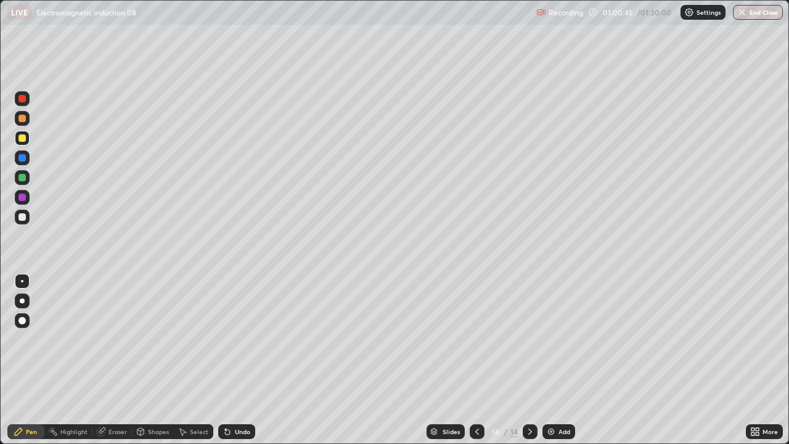
click at [235, 360] on div "Undo" at bounding box center [242, 432] width 15 height 6
click at [236, 360] on div "Undo" at bounding box center [242, 432] width 15 height 6
click at [243, 360] on div "Undo" at bounding box center [242, 432] width 15 height 6
click at [104, 360] on div "Eraser" at bounding box center [111, 431] width 39 height 15
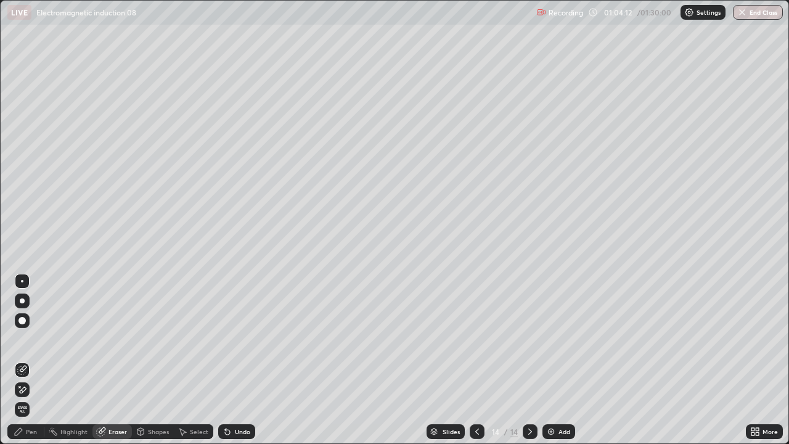
click at [27, 360] on div "Pen" at bounding box center [31, 432] width 11 height 6
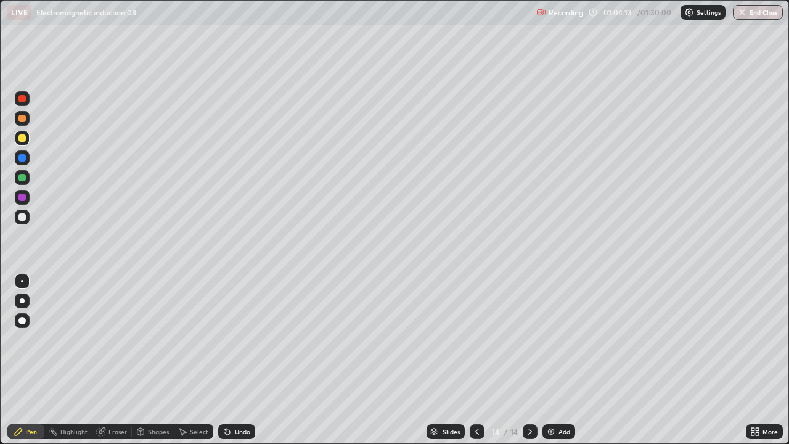
click at [22, 218] on div at bounding box center [21, 216] width 7 height 7
click at [21, 140] on div at bounding box center [21, 137] width 7 height 7
click at [231, 360] on div "Undo" at bounding box center [236, 431] width 37 height 15
click at [229, 360] on icon at bounding box center [228, 432] width 10 height 10
click at [226, 360] on icon at bounding box center [227, 432] width 5 height 5
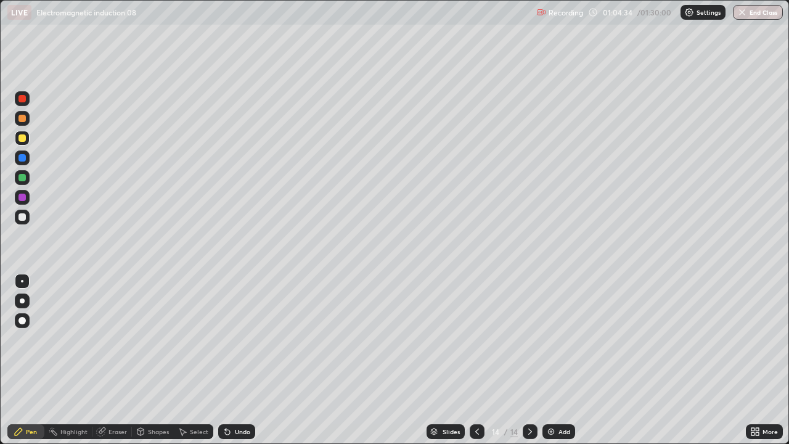
click at [228, 360] on icon at bounding box center [227, 432] width 5 height 5
click at [228, 360] on icon at bounding box center [228, 432] width 10 height 10
click at [238, 360] on div "Undo" at bounding box center [242, 432] width 15 height 6
click at [237, 360] on div "Undo" at bounding box center [242, 432] width 15 height 6
click at [240, 360] on div "Undo" at bounding box center [236, 431] width 37 height 15
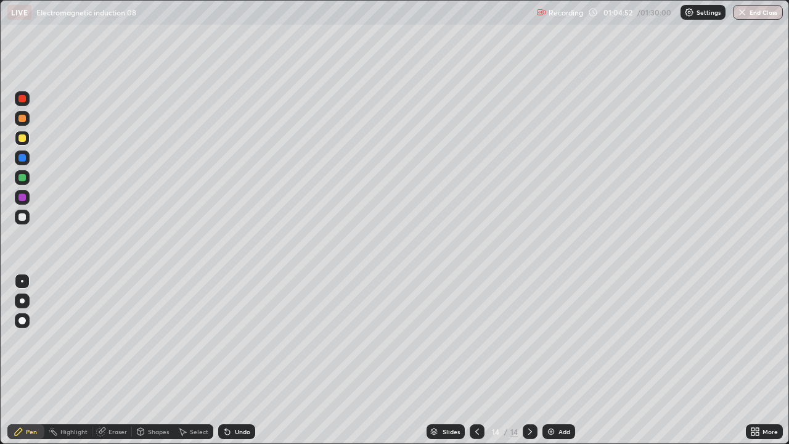
click at [243, 360] on div "Undo" at bounding box center [242, 432] width 15 height 6
click at [244, 360] on div "Undo" at bounding box center [242, 432] width 15 height 6
click at [243, 360] on div "Undo" at bounding box center [242, 432] width 15 height 6
click at [238, 360] on div "Undo" at bounding box center [242, 432] width 15 height 6
click at [235, 360] on div "Undo" at bounding box center [242, 432] width 15 height 6
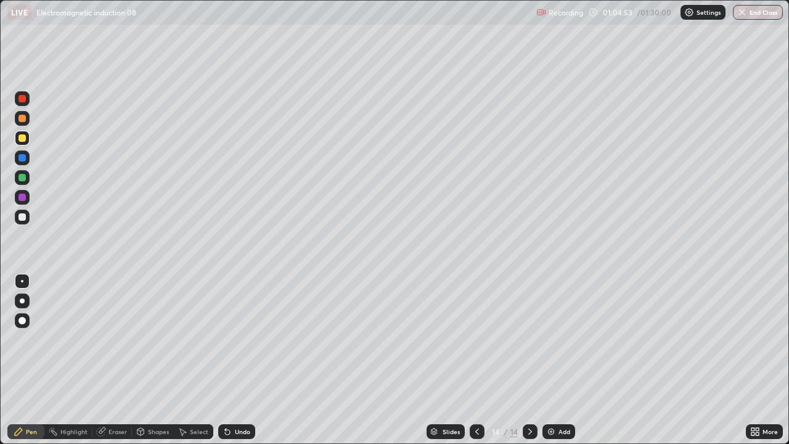
click at [233, 360] on div "Undo" at bounding box center [236, 431] width 37 height 15
click at [226, 360] on icon at bounding box center [227, 432] width 5 height 5
click at [235, 360] on div "Undo" at bounding box center [242, 432] width 15 height 6
click at [242, 360] on div "Undo" at bounding box center [236, 431] width 37 height 15
click at [19, 120] on div at bounding box center [21, 118] width 7 height 7
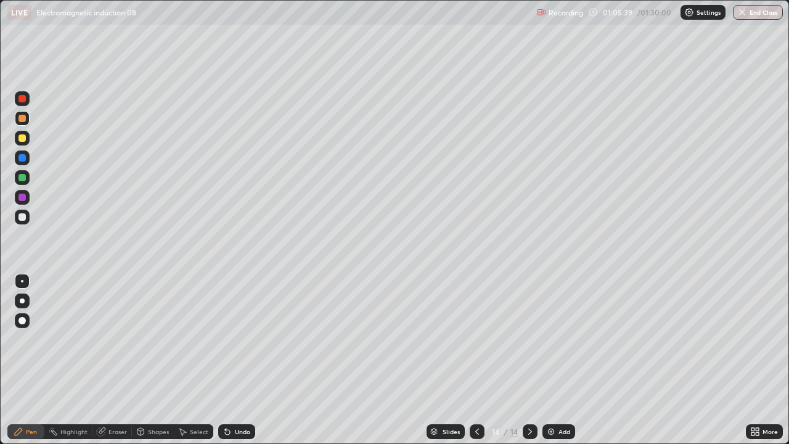
click at [117, 360] on div "Eraser" at bounding box center [118, 432] width 18 height 6
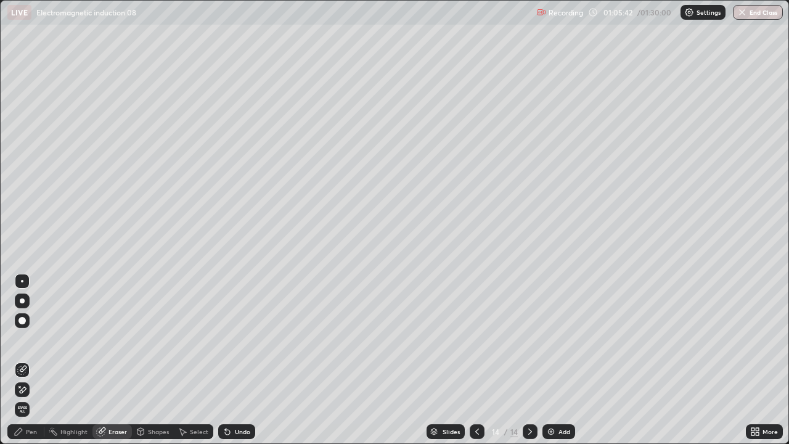
click at [22, 360] on icon at bounding box center [19, 432] width 10 height 10
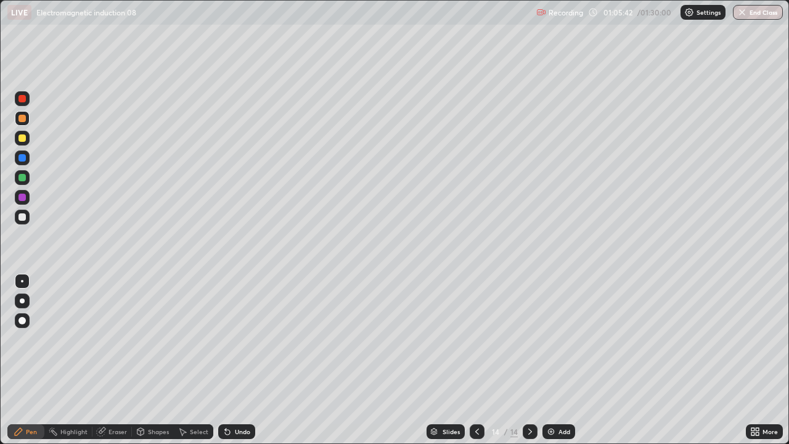
click at [24, 134] on div at bounding box center [21, 137] width 7 height 7
click at [23, 178] on div at bounding box center [21, 177] width 7 height 7
click at [225, 360] on icon at bounding box center [227, 432] width 5 height 5
click at [224, 360] on div "Undo" at bounding box center [236, 431] width 37 height 15
click at [25, 141] on div at bounding box center [22, 138] width 15 height 15
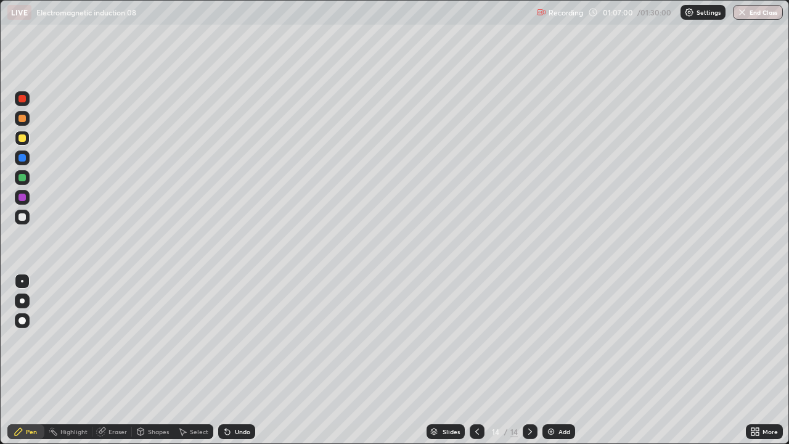
click at [26, 211] on div at bounding box center [22, 217] width 15 height 15
click at [24, 138] on div at bounding box center [21, 137] width 7 height 7
click at [23, 220] on div at bounding box center [21, 216] width 7 height 7
click at [23, 139] on div at bounding box center [21, 137] width 7 height 7
click at [235, 360] on div "Undo" at bounding box center [242, 432] width 15 height 6
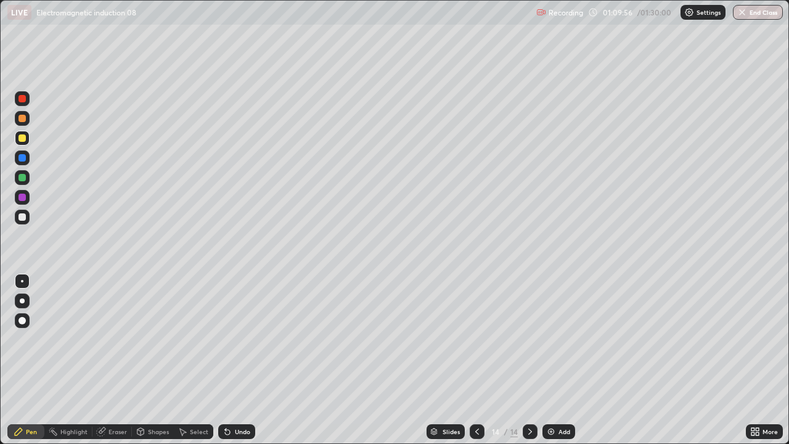
click at [552, 360] on img at bounding box center [551, 432] width 10 height 10
click at [470, 360] on div at bounding box center [477, 431] width 15 height 25
click at [530, 360] on icon at bounding box center [530, 432] width 10 height 10
click at [470, 360] on div at bounding box center [477, 431] width 15 height 15
click at [528, 360] on icon at bounding box center [530, 432] width 4 height 6
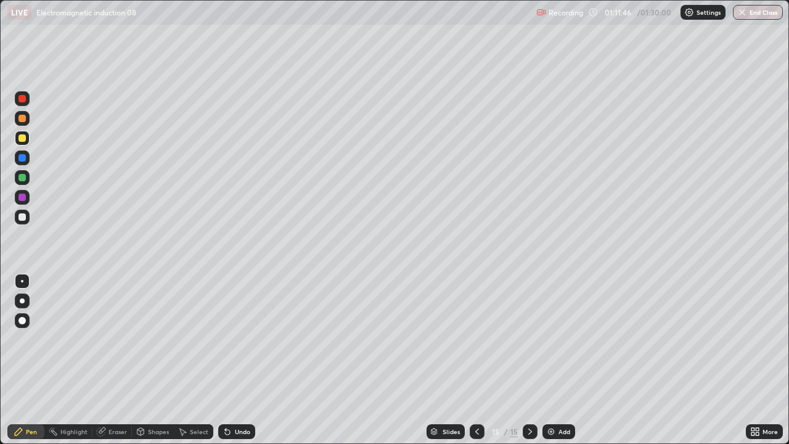
click at [22, 139] on div at bounding box center [21, 137] width 7 height 7
click at [470, 360] on div at bounding box center [477, 431] width 15 height 15
click at [528, 360] on icon at bounding box center [530, 432] width 4 height 6
click at [235, 360] on div "Undo" at bounding box center [236, 431] width 37 height 15
click at [470, 360] on div at bounding box center [477, 431] width 15 height 25
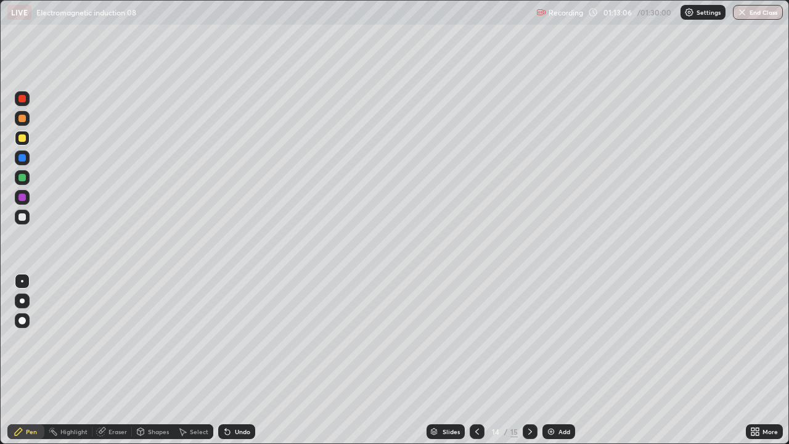
click at [523, 360] on div at bounding box center [530, 431] width 15 height 15
click at [491, 360] on div "15" at bounding box center [496, 431] width 12 height 7
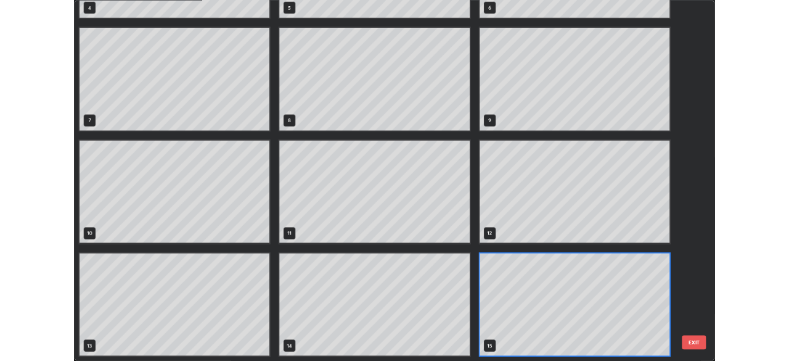
scroll to position [439, 782]
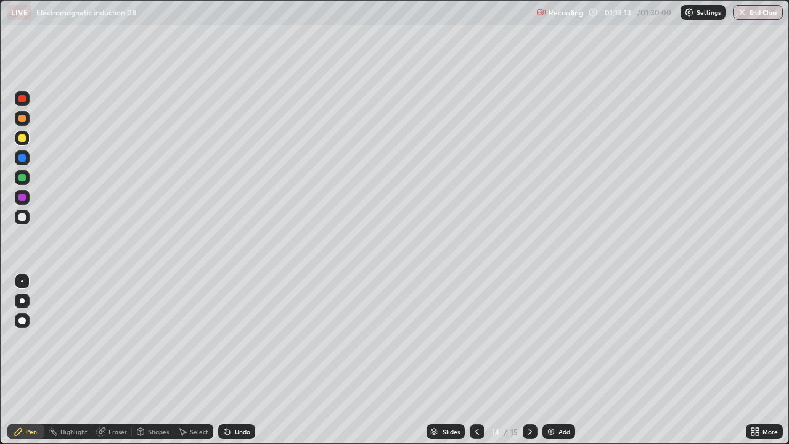
click at [523, 360] on div at bounding box center [530, 431] width 15 height 15
click at [230, 360] on icon at bounding box center [228, 432] width 10 height 10
click at [237, 360] on div "Undo" at bounding box center [236, 431] width 37 height 15
click at [566, 360] on div "Add" at bounding box center [565, 432] width 12 height 6
click at [22, 221] on div at bounding box center [22, 217] width 15 height 15
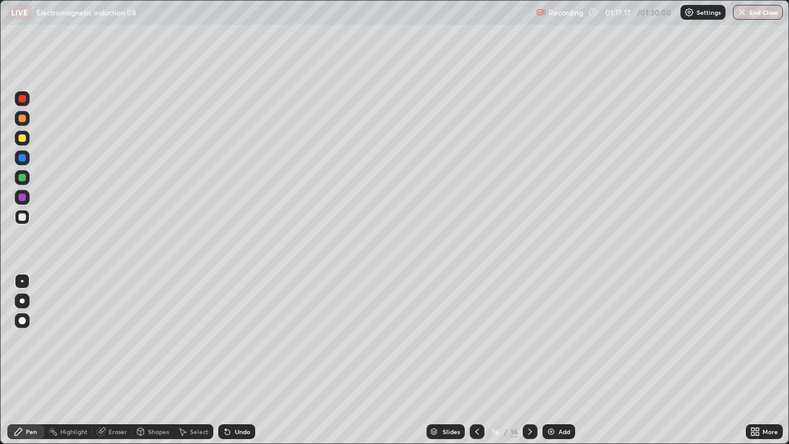
click at [473, 360] on icon at bounding box center [477, 432] width 10 height 10
click at [476, 360] on icon at bounding box center [477, 432] width 10 height 10
click at [528, 360] on icon at bounding box center [530, 432] width 10 height 10
click at [530, 360] on icon at bounding box center [530, 432] width 10 height 10
click at [478, 360] on icon at bounding box center [477, 432] width 10 height 10
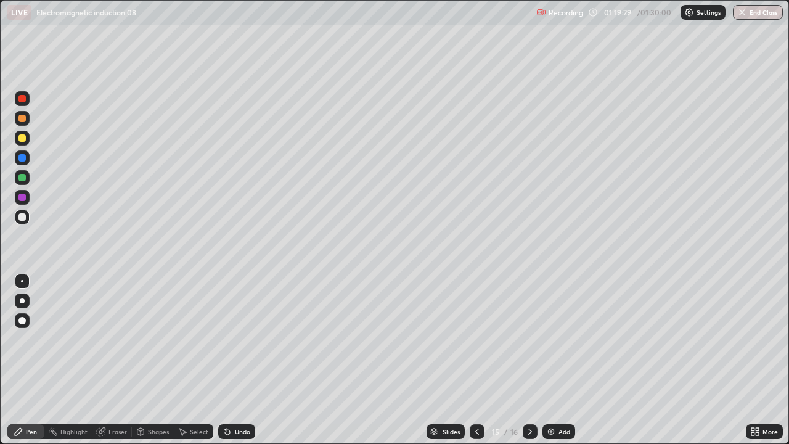
click at [476, 360] on icon at bounding box center [477, 432] width 10 height 10
click at [529, 360] on icon at bounding box center [530, 432] width 10 height 10
click at [477, 360] on icon at bounding box center [477, 432] width 10 height 10
click at [530, 360] on icon at bounding box center [530, 432] width 10 height 10
click at [528, 360] on icon at bounding box center [530, 432] width 10 height 10
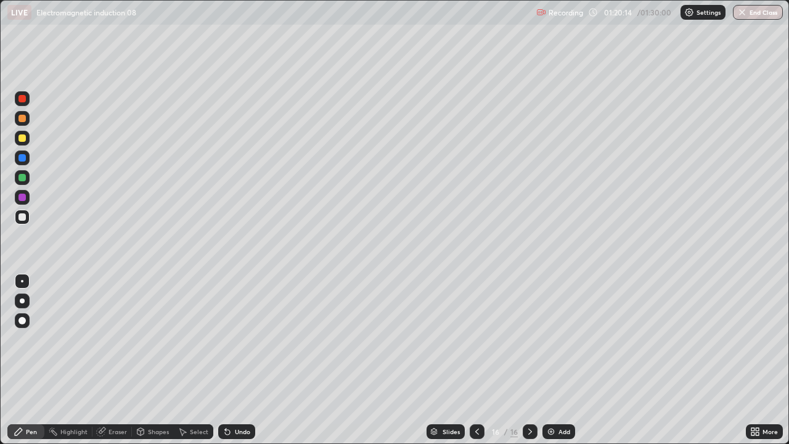
click at [476, 360] on icon at bounding box center [477, 432] width 10 height 10
click at [481, 360] on div at bounding box center [477, 431] width 15 height 15
click at [528, 360] on icon at bounding box center [530, 432] width 4 height 6
click at [475, 360] on icon at bounding box center [477, 432] width 10 height 10
click at [470, 360] on div at bounding box center [477, 431] width 15 height 15
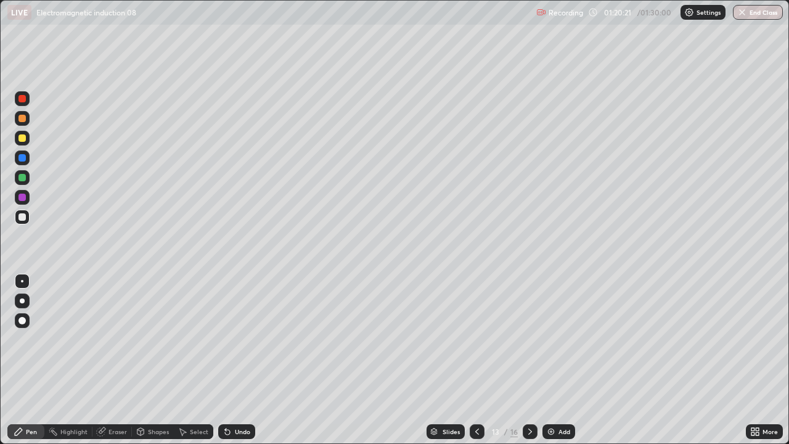
click at [525, 360] on icon at bounding box center [530, 432] width 10 height 10
click at [529, 360] on icon at bounding box center [530, 432] width 10 height 10
click at [530, 360] on div at bounding box center [530, 431] width 15 height 15
click at [529, 360] on icon at bounding box center [530, 432] width 10 height 10
click at [476, 360] on icon at bounding box center [477, 432] width 4 height 6
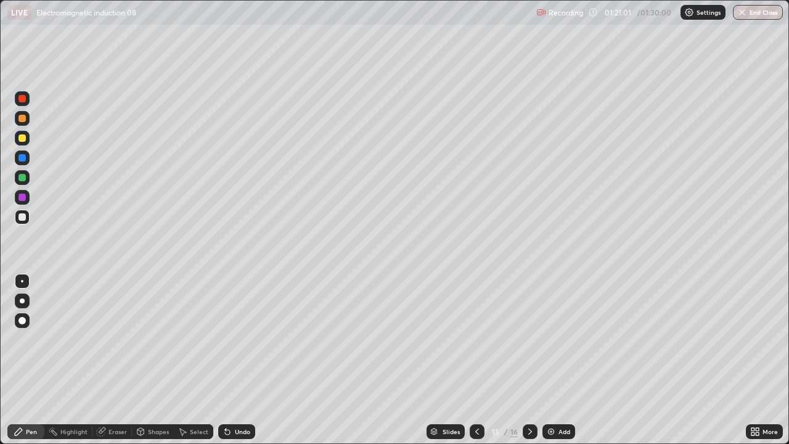
click at [477, 360] on icon at bounding box center [477, 432] width 10 height 10
click at [472, 360] on icon at bounding box center [477, 432] width 10 height 10
click at [528, 360] on icon at bounding box center [530, 432] width 10 height 10
click at [523, 360] on div at bounding box center [530, 431] width 15 height 25
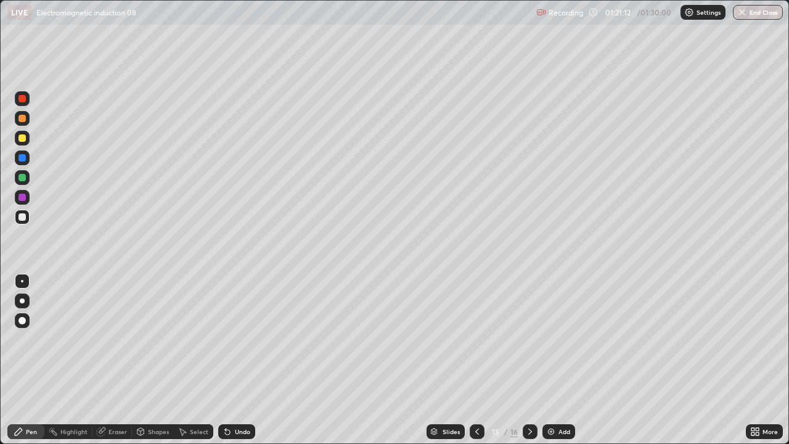
click at [523, 360] on div at bounding box center [530, 431] width 15 height 25
click at [476, 360] on icon at bounding box center [477, 432] width 10 height 10
click at [535, 360] on div at bounding box center [530, 431] width 15 height 15
click at [533, 360] on div at bounding box center [530, 431] width 15 height 15
click at [536, 360] on div at bounding box center [530, 431] width 15 height 25
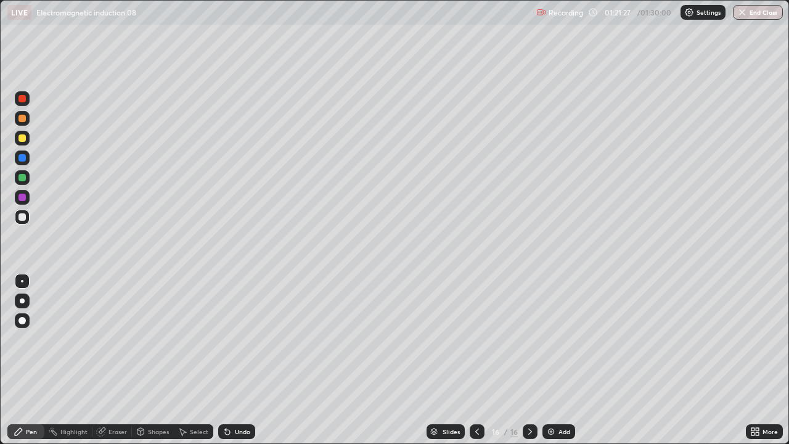
click at [541, 360] on div "Slides 16 / 16 Add" at bounding box center [500, 431] width 491 height 25
click at [22, 144] on div at bounding box center [22, 138] width 15 height 15
click at [482, 360] on div at bounding box center [477, 431] width 15 height 15
click at [527, 360] on icon at bounding box center [530, 432] width 10 height 10
click at [482, 360] on div at bounding box center [477, 431] width 15 height 25
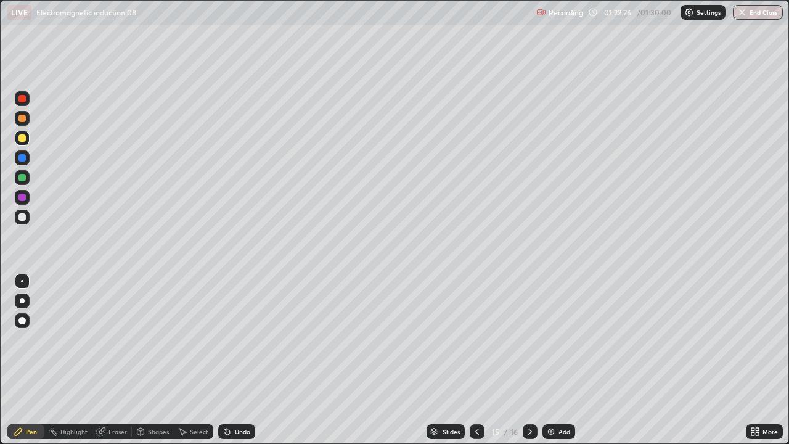
click at [477, 360] on icon at bounding box center [477, 432] width 10 height 10
click at [528, 360] on icon at bounding box center [530, 432] width 4 height 6
click at [531, 360] on icon at bounding box center [530, 432] width 10 height 10
click at [475, 360] on icon at bounding box center [477, 432] width 4 height 6
click at [530, 360] on icon at bounding box center [530, 432] width 10 height 10
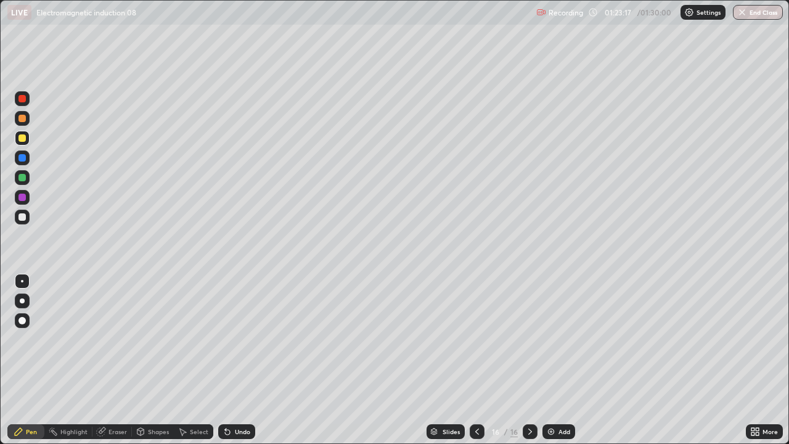
click at [475, 360] on icon at bounding box center [477, 432] width 4 height 6
click at [531, 360] on div at bounding box center [530, 431] width 15 height 15
click at [476, 360] on icon at bounding box center [477, 432] width 10 height 10
click at [474, 360] on icon at bounding box center [477, 432] width 10 height 10
click at [534, 360] on div at bounding box center [530, 431] width 15 height 25
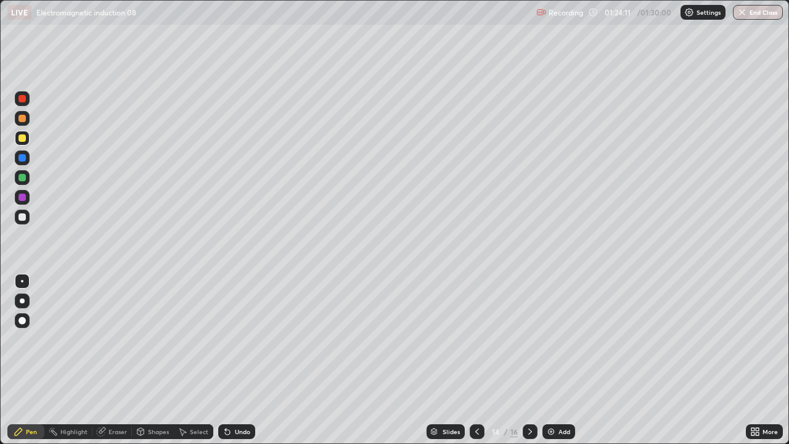
click at [535, 360] on div at bounding box center [530, 431] width 15 height 15
click at [111, 360] on div "Eraser" at bounding box center [111, 431] width 39 height 15
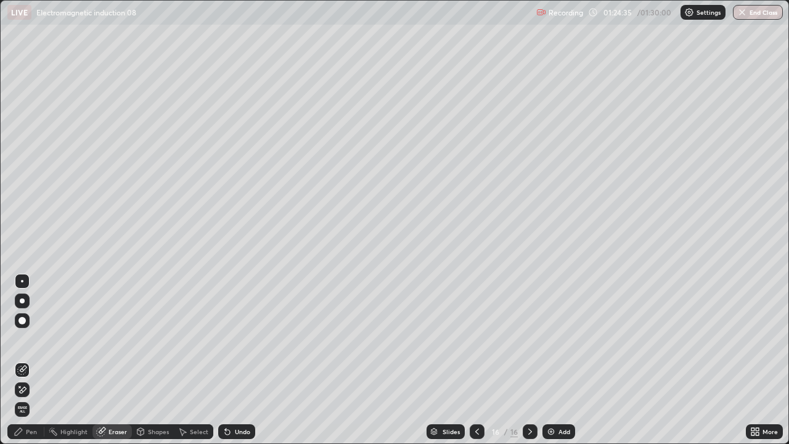
click at [22, 360] on icon at bounding box center [19, 432] width 10 height 10
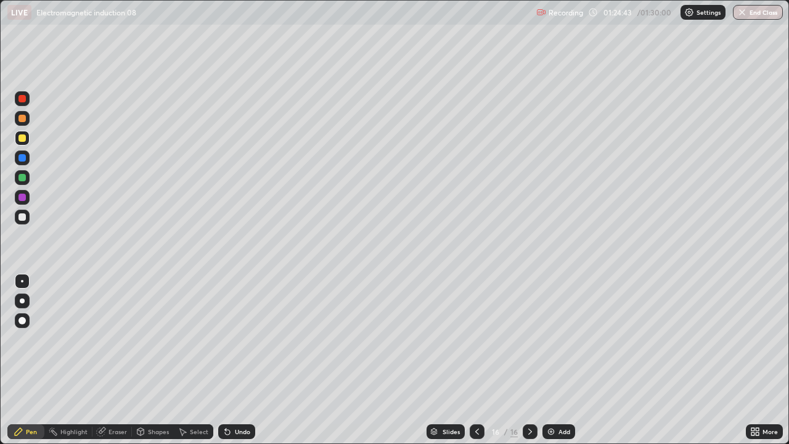
click at [236, 360] on div "Undo" at bounding box center [242, 432] width 15 height 6
click at [476, 360] on icon at bounding box center [477, 432] width 10 height 10
click at [529, 360] on icon at bounding box center [530, 432] width 10 height 10
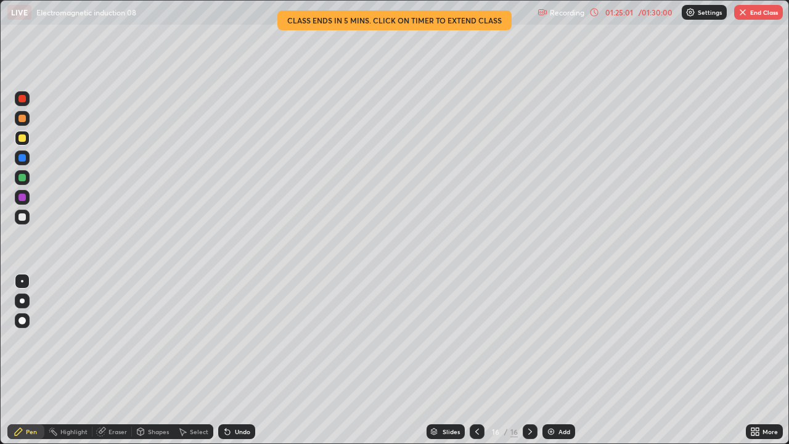
click at [112, 360] on div "Eraser" at bounding box center [118, 432] width 18 height 6
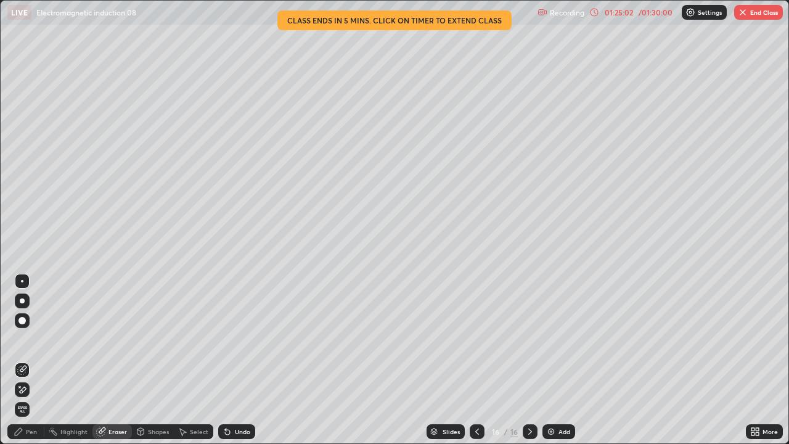
click at [26, 360] on div "Pen" at bounding box center [31, 432] width 11 height 6
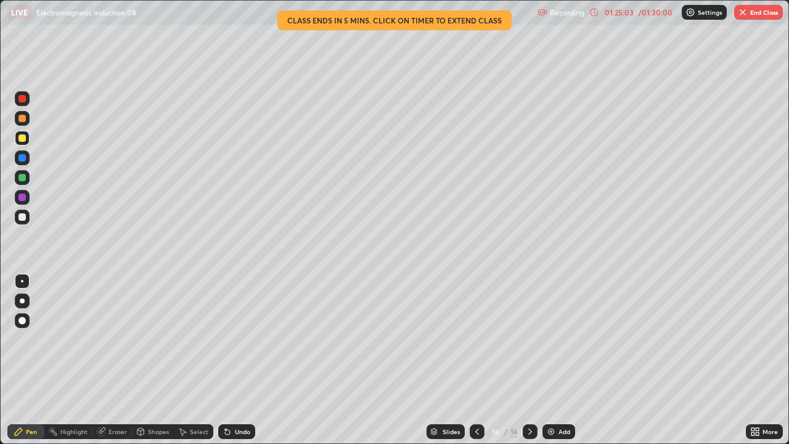
click at [242, 360] on div "Undo" at bounding box center [242, 432] width 15 height 6
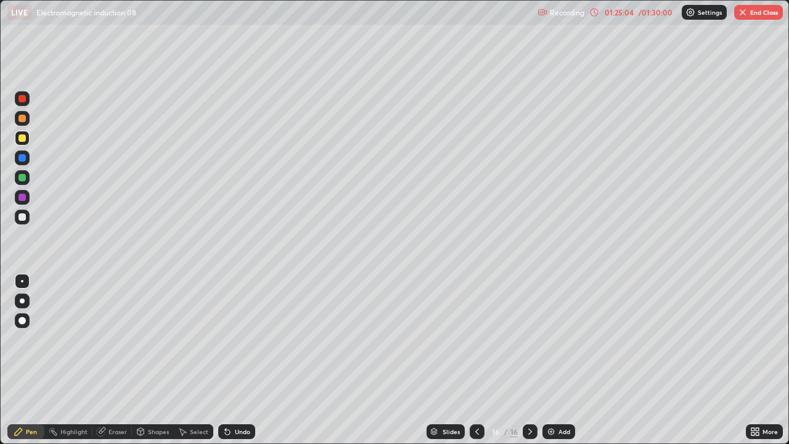
click at [237, 360] on div "Undo" at bounding box center [236, 431] width 37 height 15
click at [23, 180] on div at bounding box center [21, 177] width 7 height 7
click at [482, 360] on div at bounding box center [477, 431] width 15 height 15
click at [476, 360] on icon at bounding box center [477, 432] width 10 height 10
click at [531, 360] on div at bounding box center [530, 431] width 15 height 15
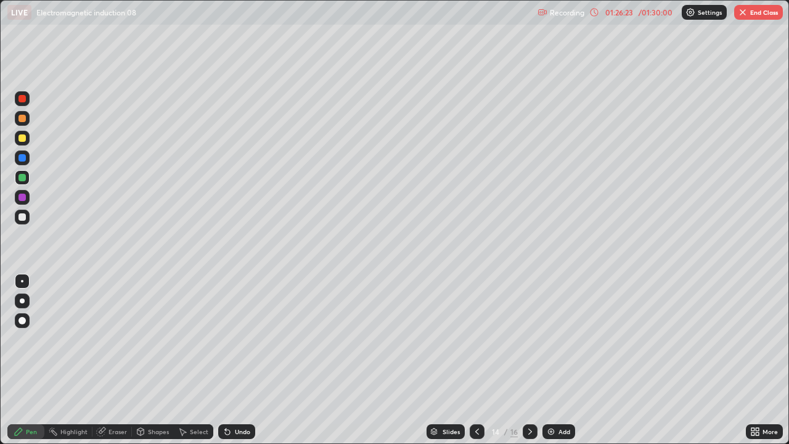
click at [529, 360] on icon at bounding box center [530, 432] width 10 height 10
click at [476, 360] on icon at bounding box center [477, 432] width 10 height 10
click at [523, 360] on div at bounding box center [530, 431] width 15 height 15
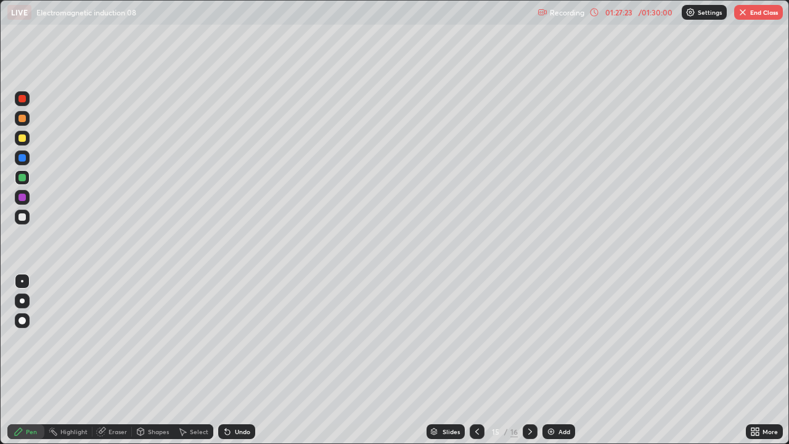
click at [529, 360] on icon at bounding box center [530, 432] width 4 height 6
click at [529, 360] on icon at bounding box center [530, 432] width 10 height 10
click at [22, 222] on div at bounding box center [22, 217] width 15 height 15
click at [477, 360] on icon at bounding box center [477, 432] width 10 height 10
click at [477, 360] on icon at bounding box center [477, 432] width 4 height 6
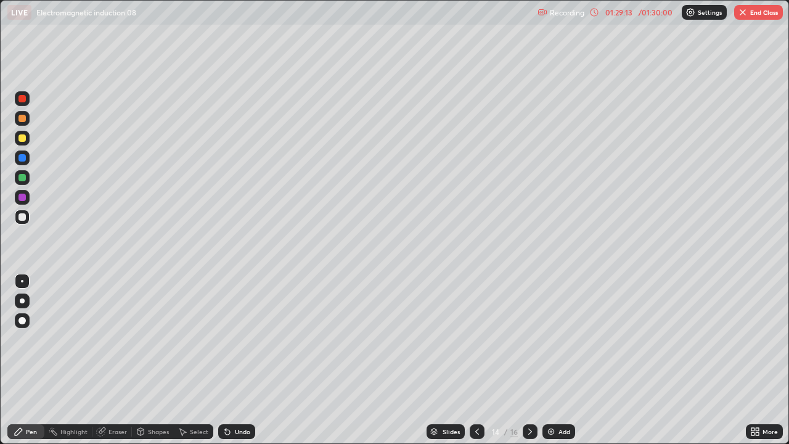
click at [528, 360] on div at bounding box center [530, 431] width 15 height 15
click at [528, 360] on icon at bounding box center [530, 432] width 4 height 6
click at [529, 360] on icon at bounding box center [530, 432] width 10 height 10
click at [526, 360] on icon at bounding box center [530, 432] width 10 height 10
click at [524, 360] on div at bounding box center [530, 431] width 15 height 15
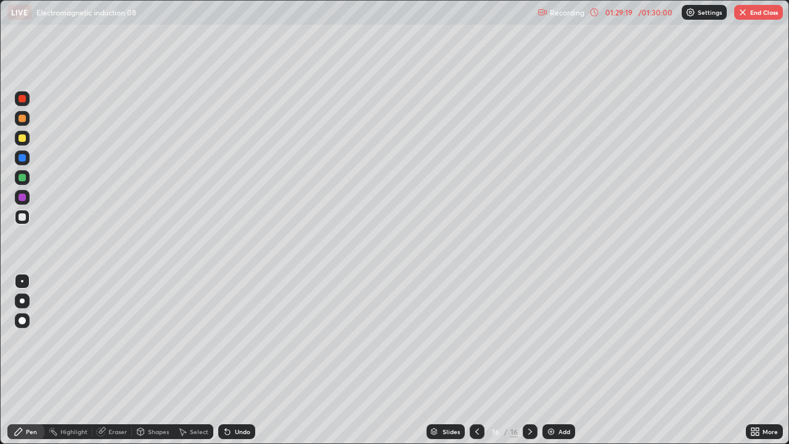
click at [24, 199] on div at bounding box center [21, 197] width 7 height 7
click at [247, 360] on div "Undo" at bounding box center [242, 432] width 15 height 6
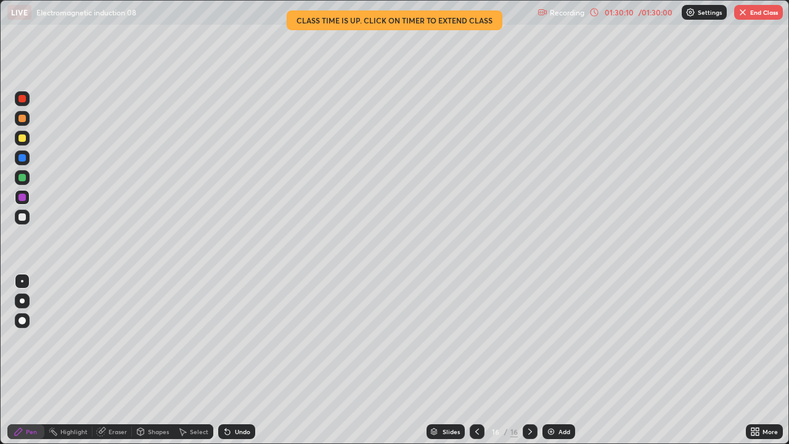
click at [551, 360] on img at bounding box center [551, 432] width 10 height 10
click at [475, 360] on icon at bounding box center [477, 432] width 4 height 6
click at [760, 13] on button "End Class" at bounding box center [758, 12] width 49 height 15
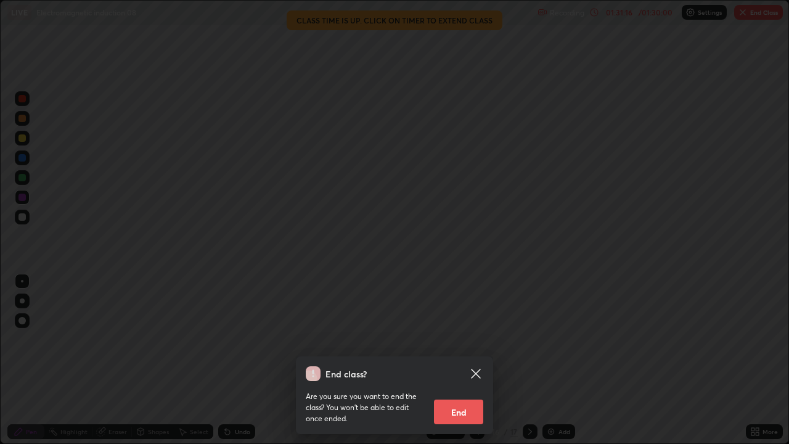
click at [471, 360] on button "End" at bounding box center [458, 412] width 49 height 25
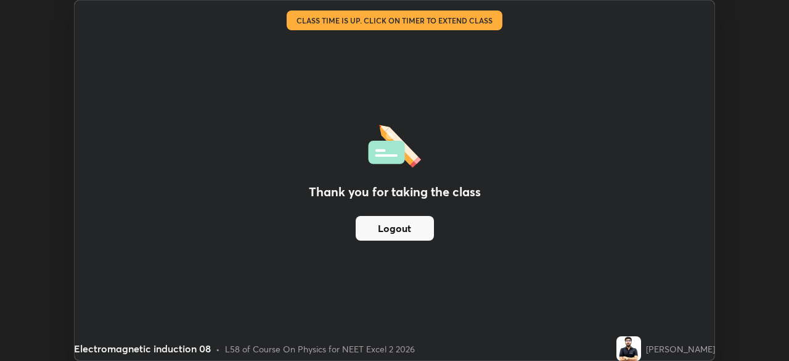
scroll to position [61300, 60871]
